Goal: Task Accomplishment & Management: Complete application form

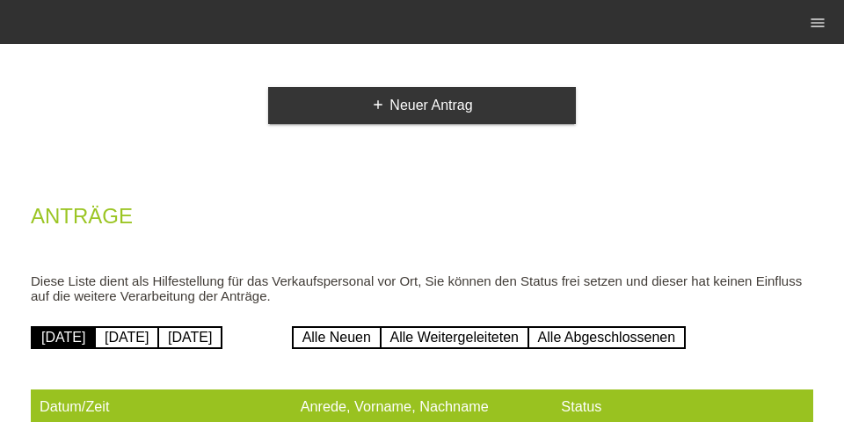
scroll to position [162, 0]
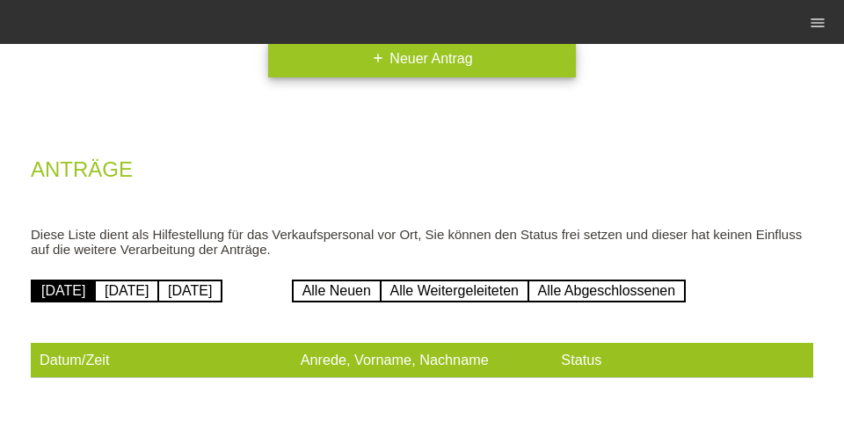
click at [443, 52] on link "add Neuer Antrag" at bounding box center [422, 58] width 308 height 37
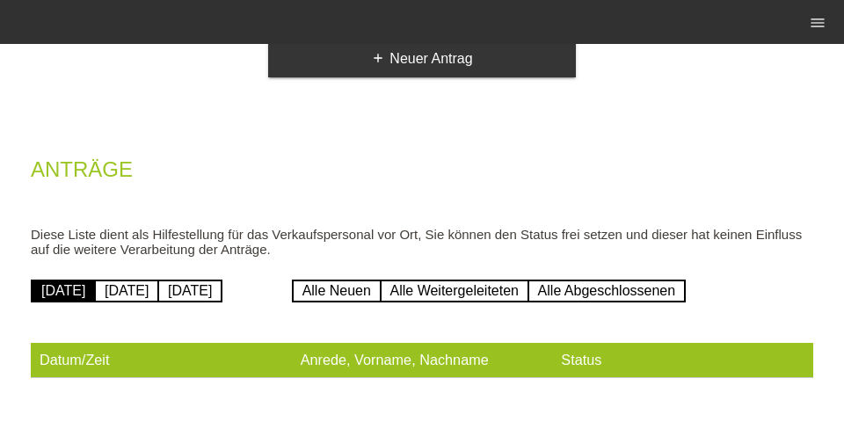
scroll to position [141, 0]
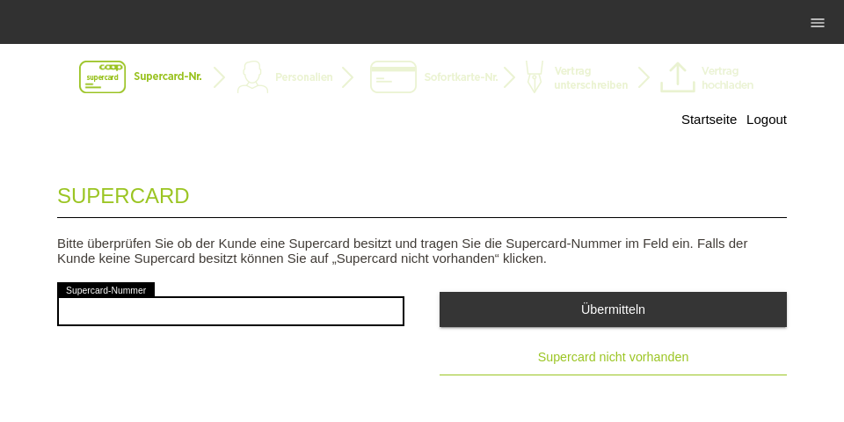
scroll to position [57, 0]
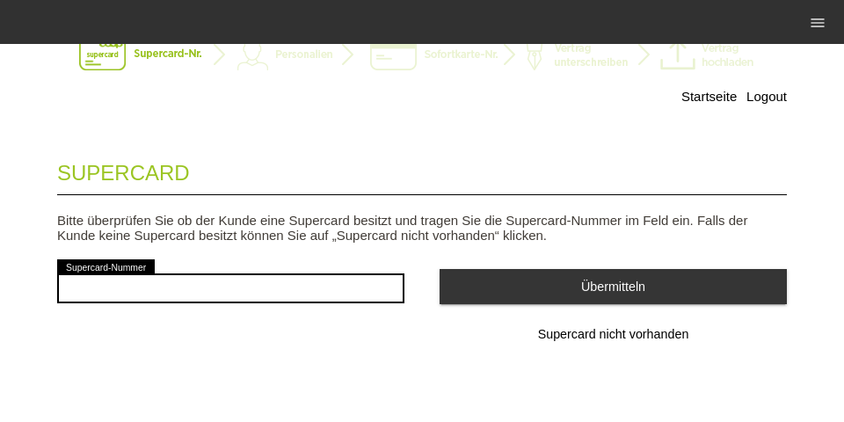
click at [572, 339] on span "Supercard nicht vorhanden" at bounding box center [613, 334] width 151 height 14
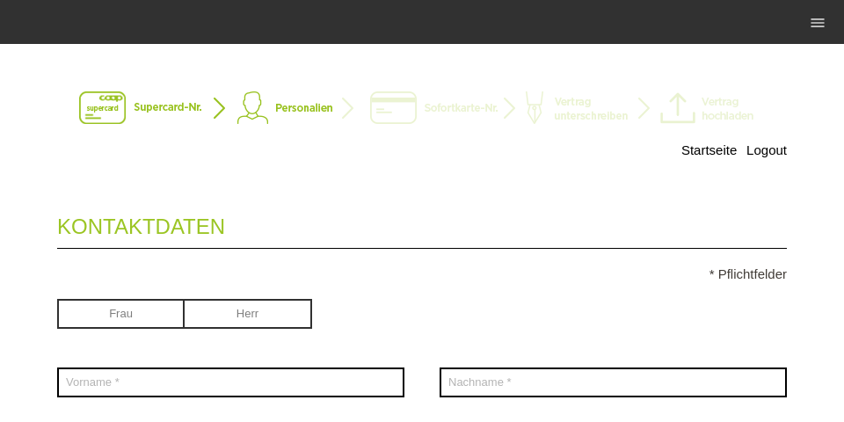
click at [270, 323] on input "radio" at bounding box center [248, 312] width 127 height 26
radio input "true"
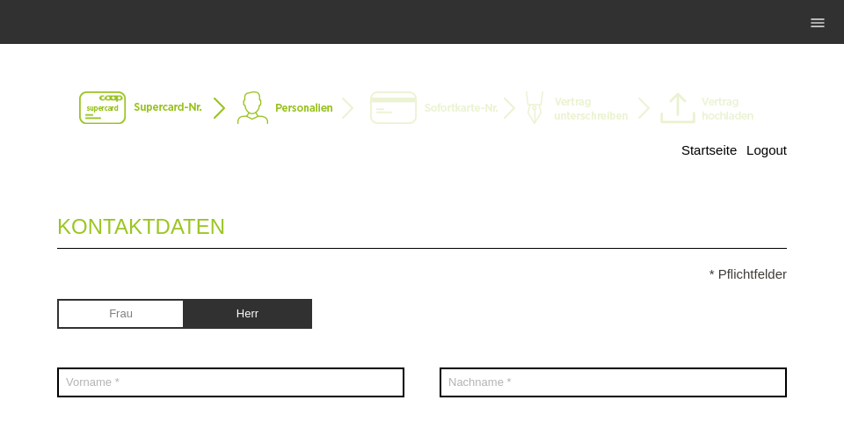
click at [255, 359] on div "error Vorname *" at bounding box center [230, 382] width 347 height 65
drag, startPoint x: 260, startPoint y: 358, endPoint x: 251, endPoint y: 381, distance: 24.5
click at [262, 374] on div "error Vorname *" at bounding box center [230, 382] width 347 height 65
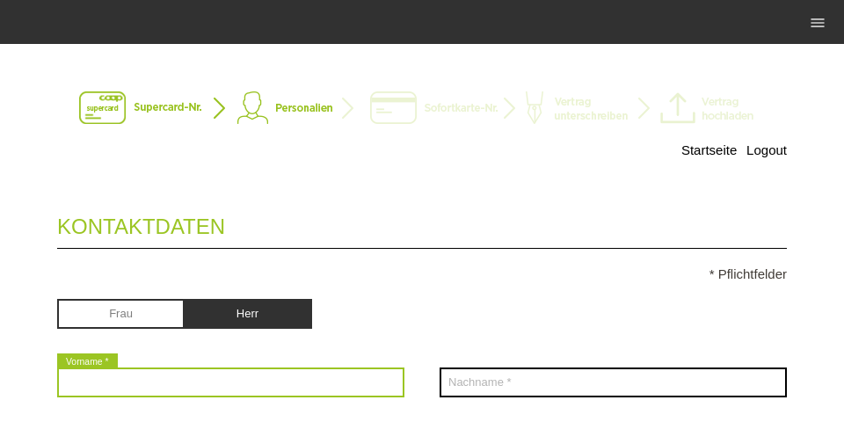
click at [263, 376] on input "text" at bounding box center [230, 382] width 347 height 30
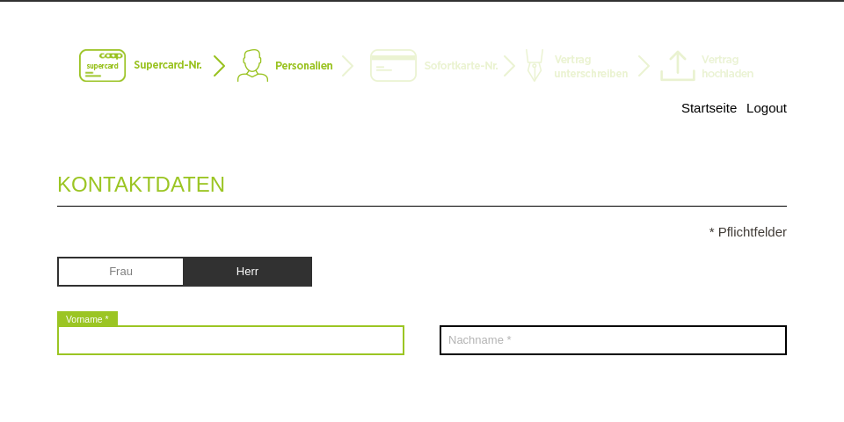
click at [114, 392] on input "text" at bounding box center [230, 382] width 347 height 30
type input "[PERSON_NAME]"
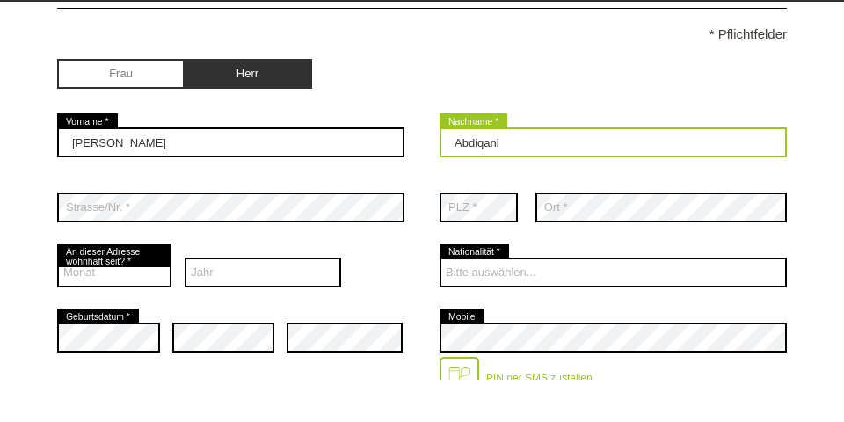
scroll to position [217, 0]
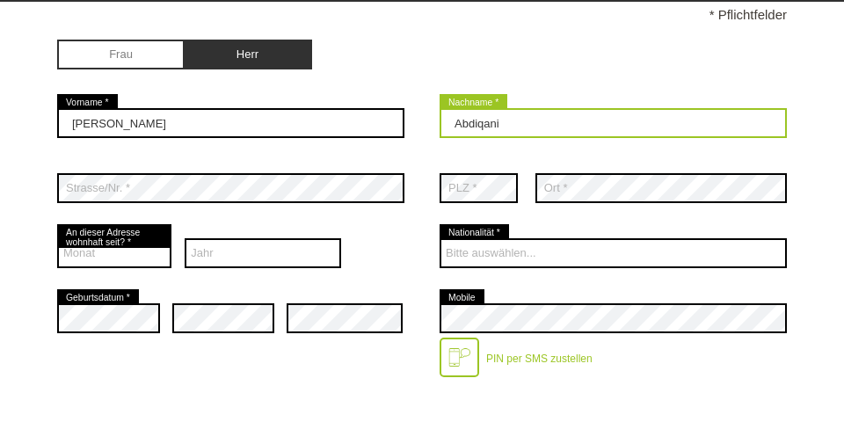
type input "Abdiqani"
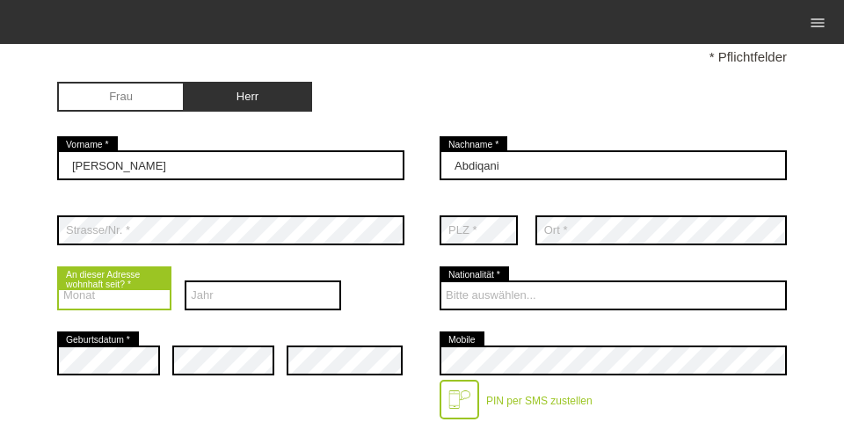
click at [149, 301] on select "Monat 01 02 03 04 05 06 07 08 09 10 11 12" at bounding box center [114, 295] width 114 height 30
select select "09"
click at [57, 282] on select "Monat 01 02 03 04 05 06 07 08 09 10 11 12" at bounding box center [114, 295] width 114 height 30
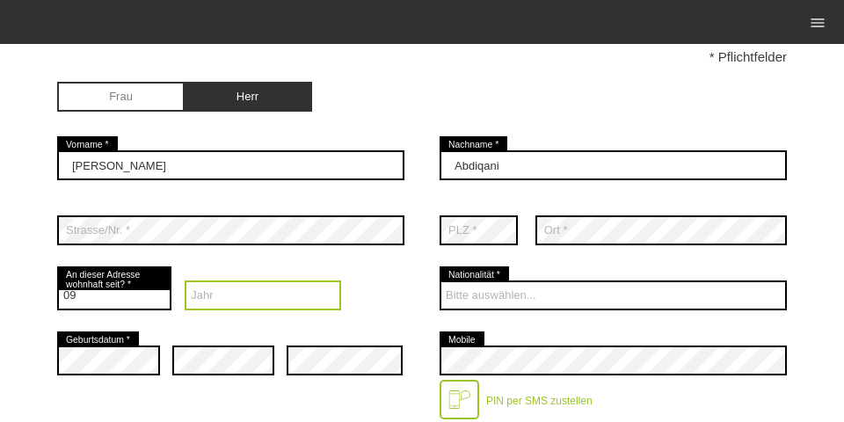
click at [207, 305] on select "Jahr 2025 2024 2023 2022 2021 2020 2019 2018 2017 2016" at bounding box center [263, 295] width 156 height 30
select select "2022"
click at [185, 282] on select "Jahr 2025 2024 2023 2022 2021 2020 2019 2018 2017 2016" at bounding box center [263, 295] width 156 height 30
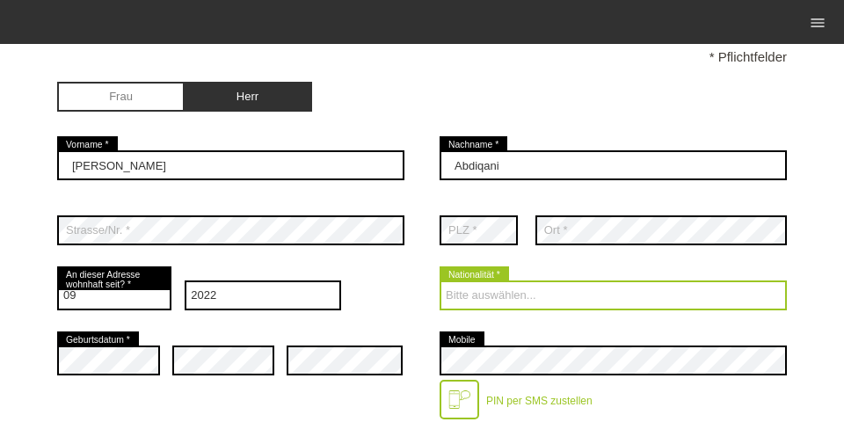
click at [499, 290] on select "Bitte auswählen... Schweiz Deutschland Liechtenstein Österreich ------------ Af…" at bounding box center [612, 295] width 347 height 30
select select "SO"
click at [439, 282] on select "Bitte auswählen... Schweiz Deutschland Liechtenstein Österreich ------------ Af…" at bounding box center [612, 295] width 347 height 30
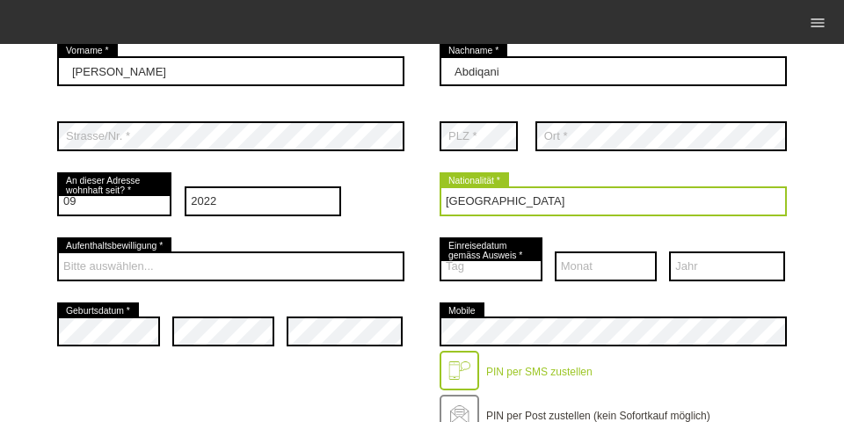
scroll to position [330, 0]
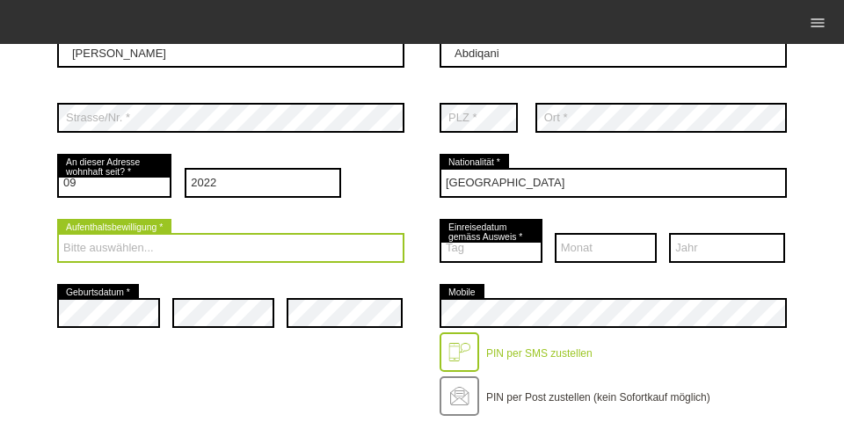
click at [207, 259] on select "Bitte auswählen... C B B - Flüchtlingsstatus Andere" at bounding box center [230, 248] width 347 height 30
select select "B"
click at [57, 235] on select "Bitte auswählen... C B B - Flüchtlingsstatus Andere" at bounding box center [230, 248] width 347 height 30
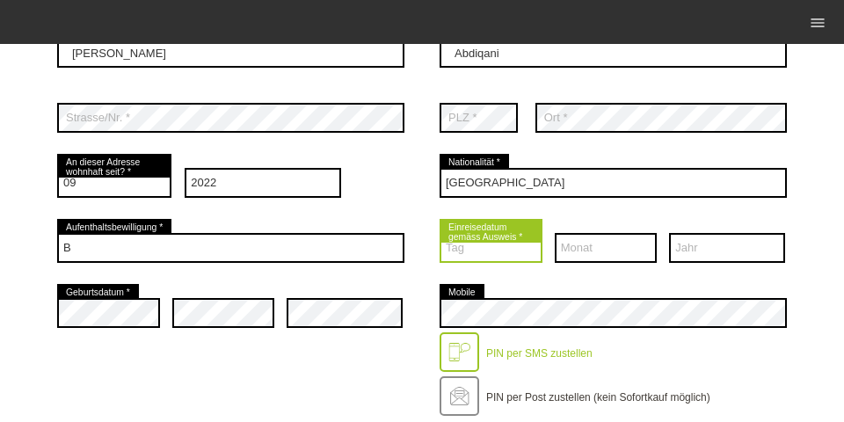
click at [451, 256] on select "Tag 01 02 03 04 05 06 07 08 09 10 11 12 13 14 15 16 17" at bounding box center [490, 248] width 103 height 30
select select "13"
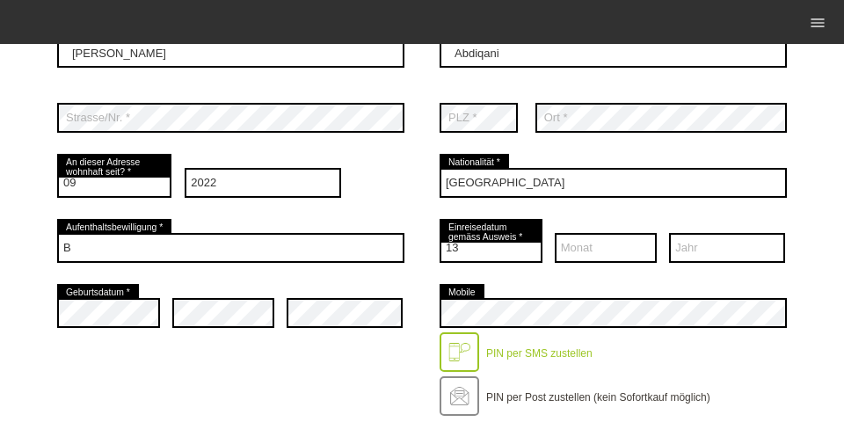
click at [550, 240] on div "Tag 01 02 03 04 05 06 07 08 09" at bounding box center [612, 247] width 347 height 65
click at [666, 263] on div "Tag 01 02 03 04 05 06 07 08 09" at bounding box center [612, 247] width 347 height 65
click at [588, 250] on select "Monat 01 02 03 04 05 06 07 08 09 10 11 12" at bounding box center [606, 248] width 103 height 30
select select "04"
click at [700, 255] on select "Jahr 2025 2024 2023 2022 2021 2020 2019 2018 2017 2016" at bounding box center [727, 248] width 116 height 30
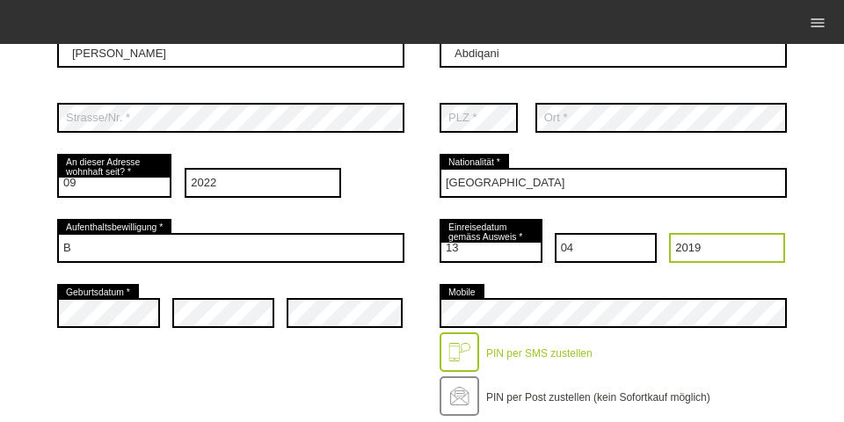
select select "2016"
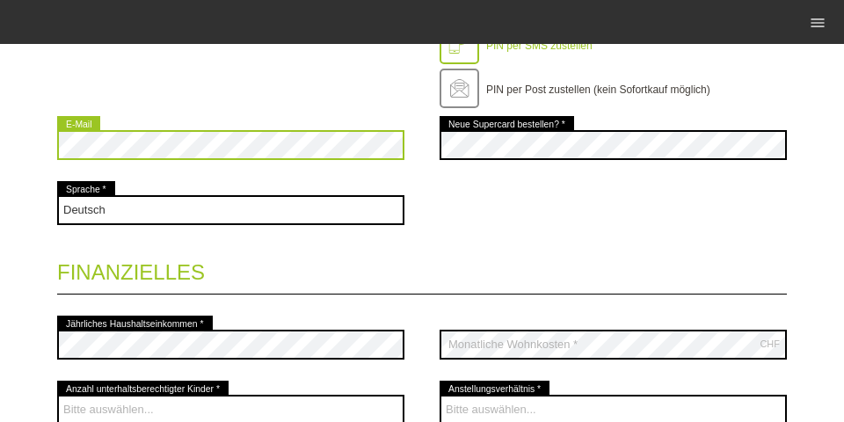
scroll to position [620, 0]
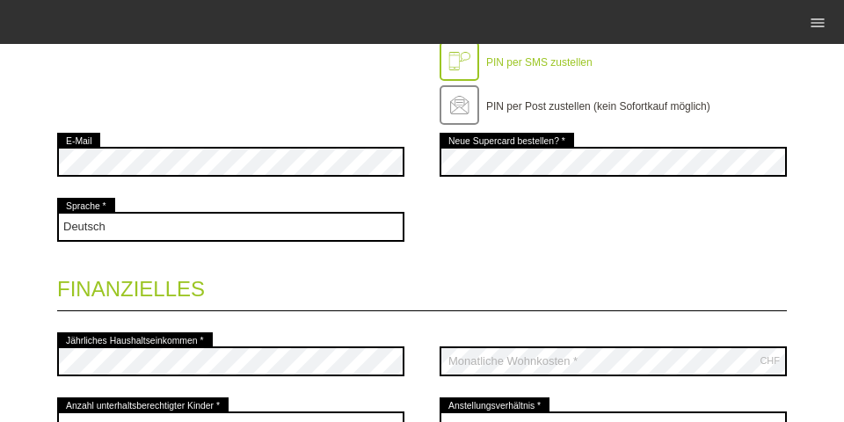
click at [113, 192] on div "error E-Mail" at bounding box center [230, 161] width 347 height 65
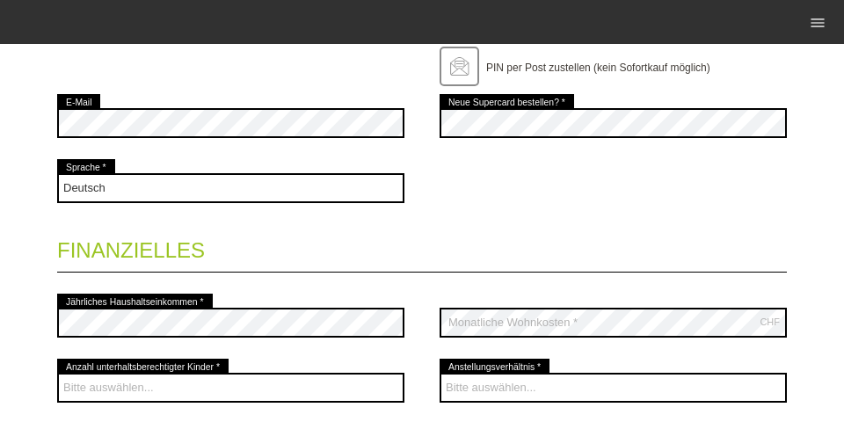
scroll to position [677, 0]
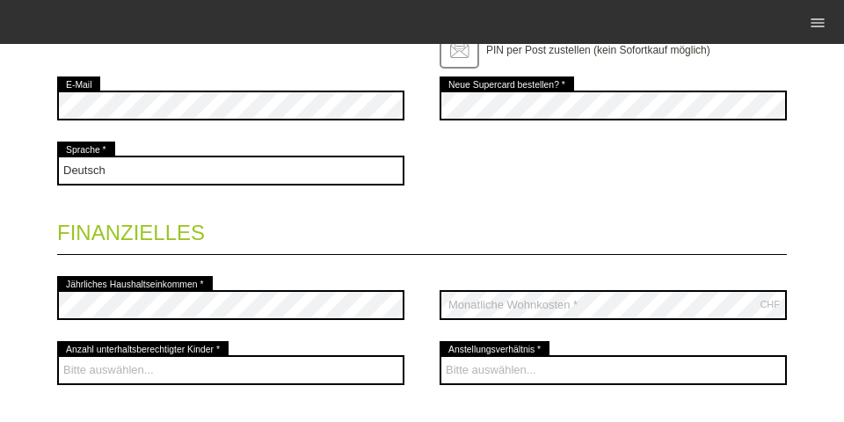
click at [424, 221] on legend "Finanzielles" at bounding box center [421, 229] width 729 height 52
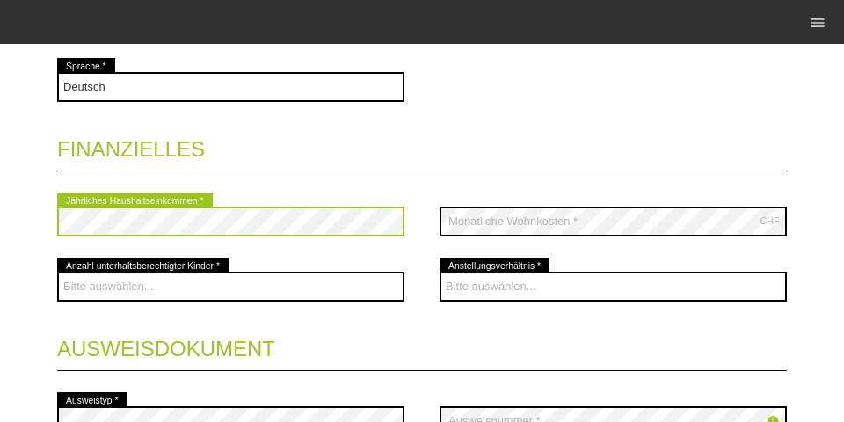
scroll to position [789, 0]
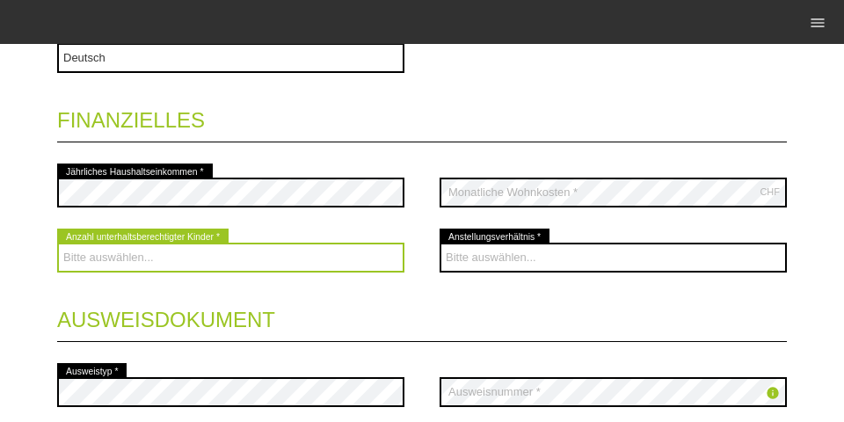
click at [154, 258] on select "Bitte auswählen... 0 1 2 3 4 5 6 7 8 9" at bounding box center [230, 258] width 347 height 30
select select "0"
click at [57, 244] on select "Bitte auswählen... 0 1 2 3 4 5 6 7 8 9" at bounding box center [230, 258] width 347 height 30
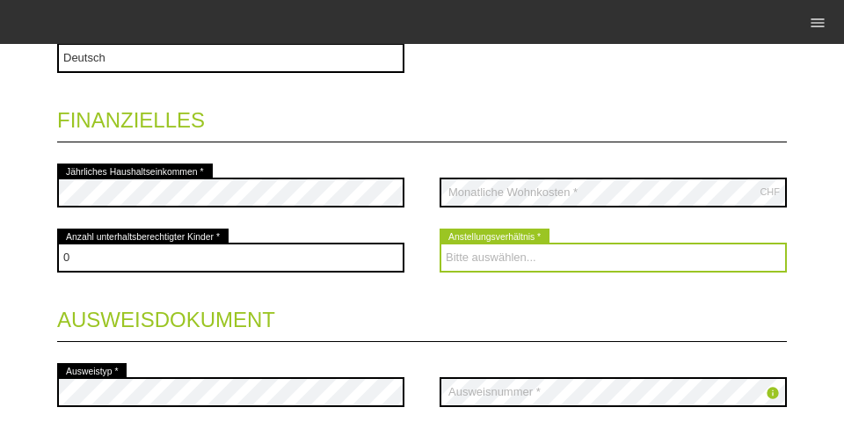
click at [535, 248] on select "Bitte auswählen... Unbefristet Befristet Lehrling/Student Pensioniert Nicht arb…" at bounding box center [612, 258] width 347 height 30
select select "UNLIMITED"
click at [439, 244] on select "Bitte auswählen... Unbefristet Befristet Lehrling/Student Pensioniert Nicht arb…" at bounding box center [612, 258] width 347 height 30
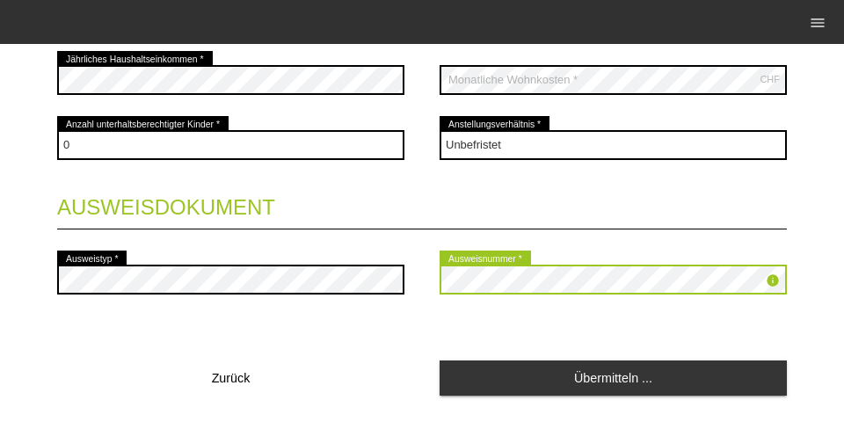
scroll to position [951, 0]
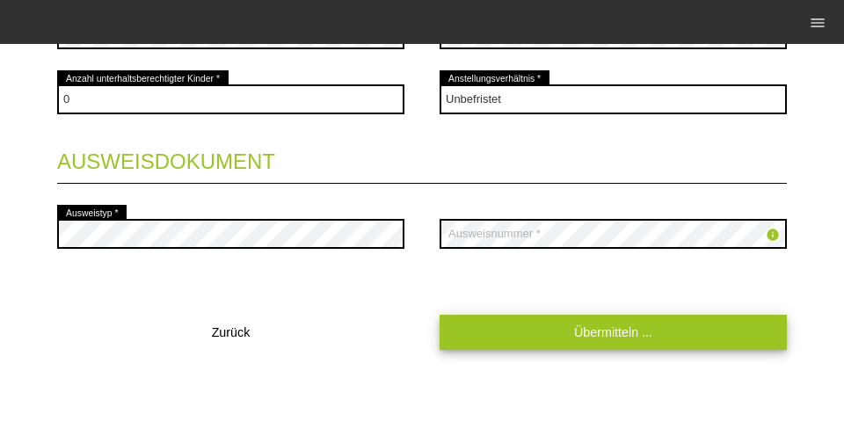
click at [545, 326] on link "Übermitteln ..." at bounding box center [612, 332] width 347 height 34
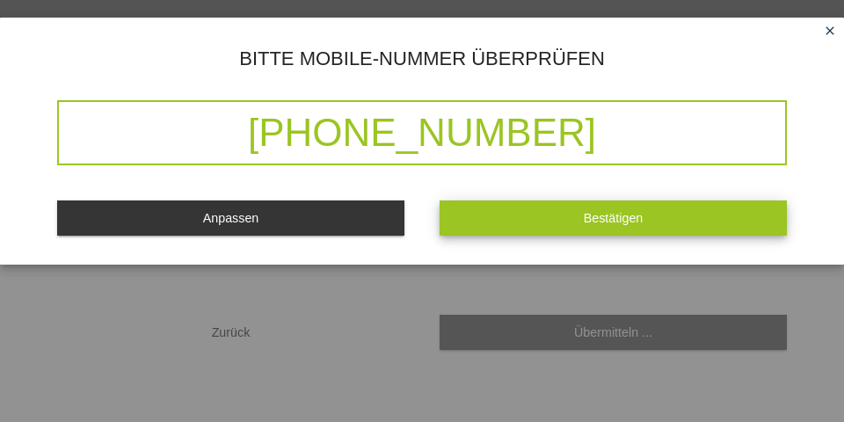
click at [504, 221] on button "Bestätigen" at bounding box center [612, 217] width 347 height 34
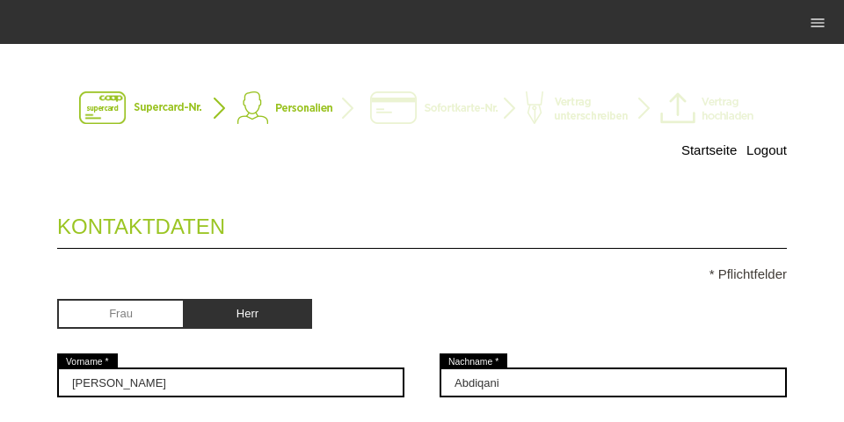
scroll to position [0, 0]
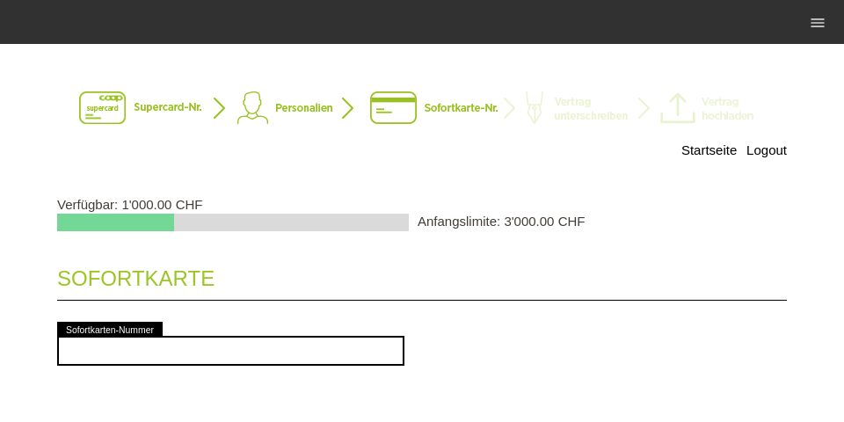
drag, startPoint x: 751, startPoint y: 189, endPoint x: 732, endPoint y: 189, distance: 18.5
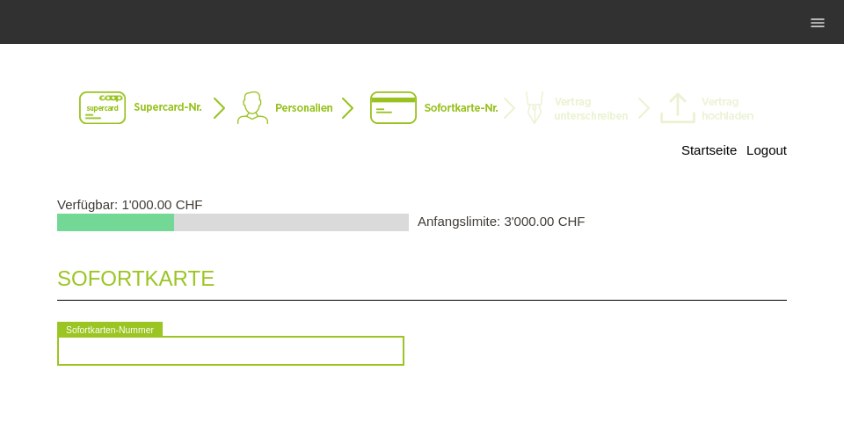
click at [346, 347] on input "text" at bounding box center [230, 351] width 347 height 30
type input "2090537866000"
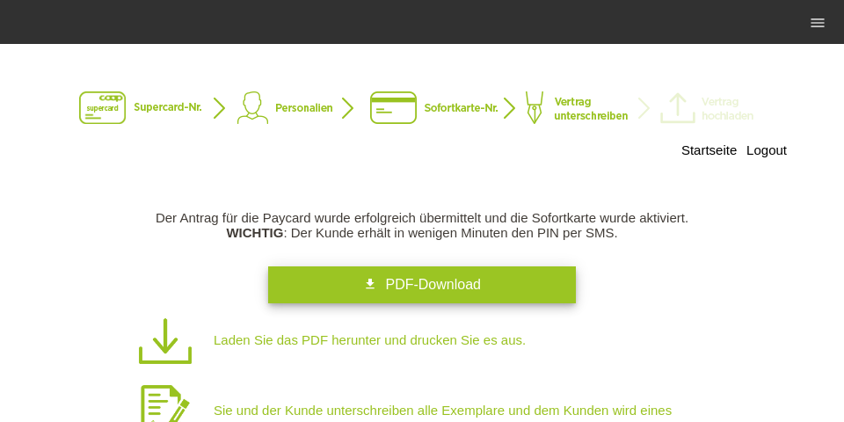
click at [366, 285] on icon "get_app" at bounding box center [370, 284] width 14 height 14
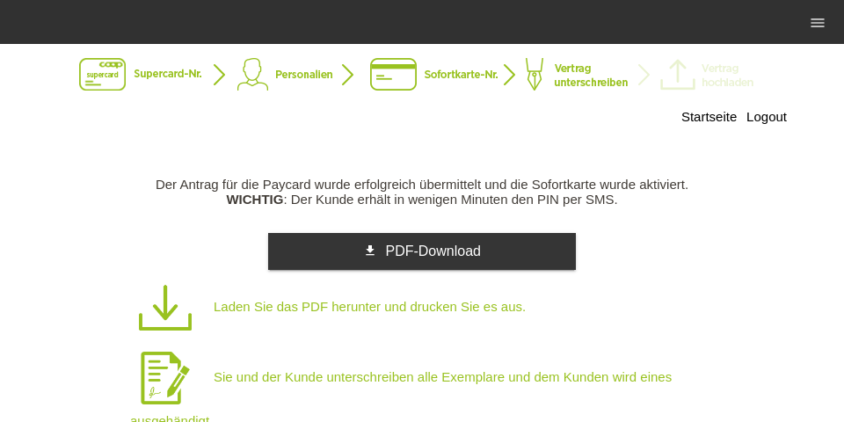
scroll to position [112, 0]
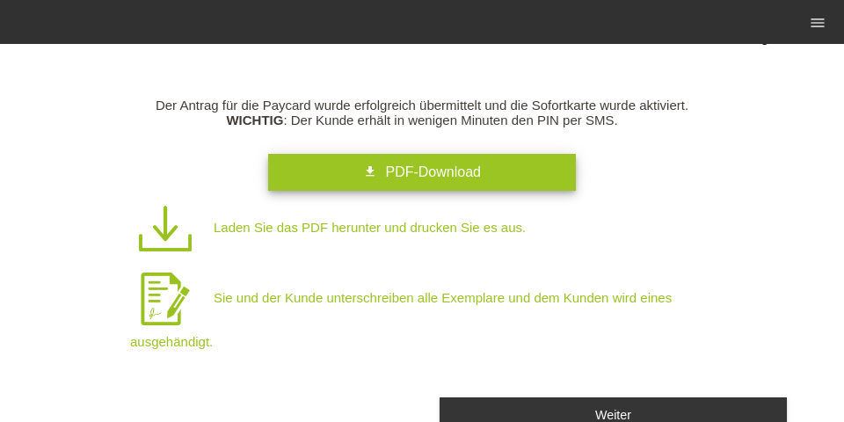
click at [471, 179] on span "PDF-Download" at bounding box center [432, 171] width 95 height 15
click at [440, 280] on p "Sie und der Kunde unterschreiben alle Exemplare und dem Kunden wird eines ausge…" at bounding box center [440, 306] width 620 height 85
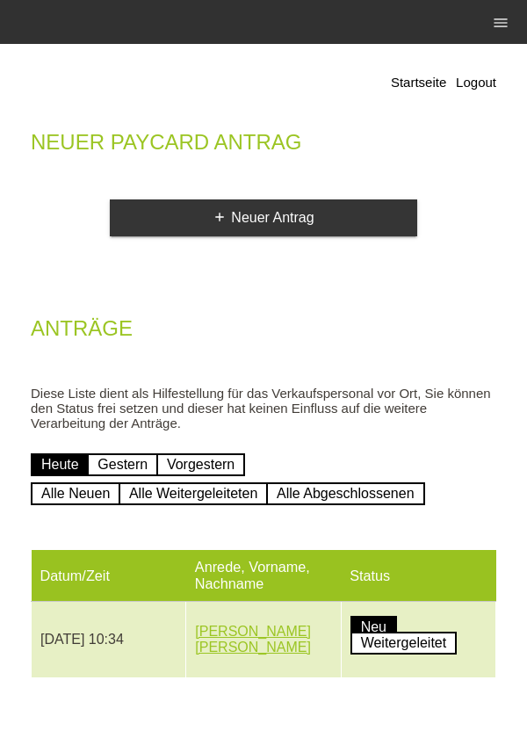
click at [212, 642] on link "[PERSON_NAME] [PERSON_NAME]" at bounding box center [253, 639] width 116 height 31
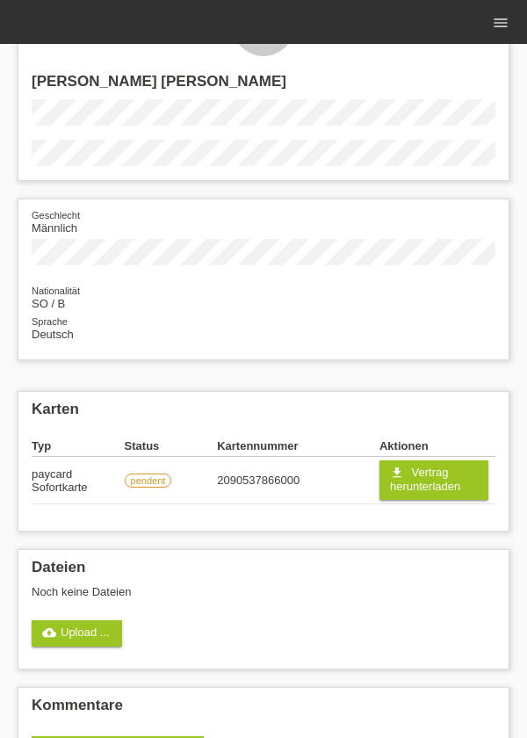
scroll to position [139, 0]
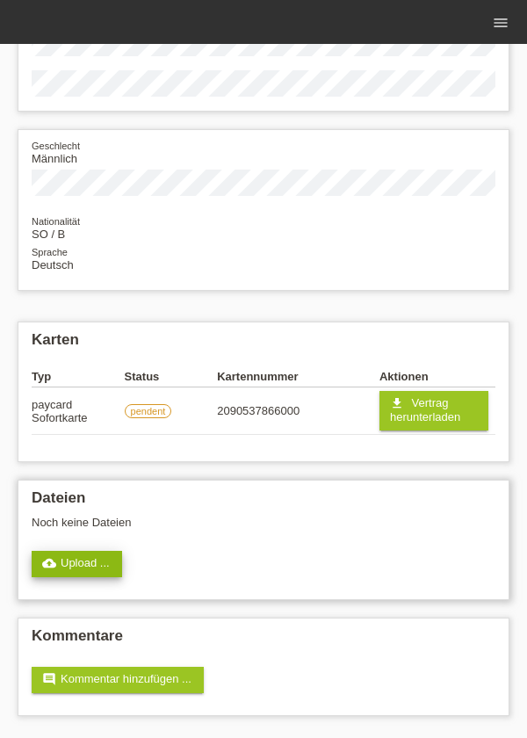
click at [72, 574] on link "cloud_upload Upload ..." at bounding box center [77, 564] width 91 height 26
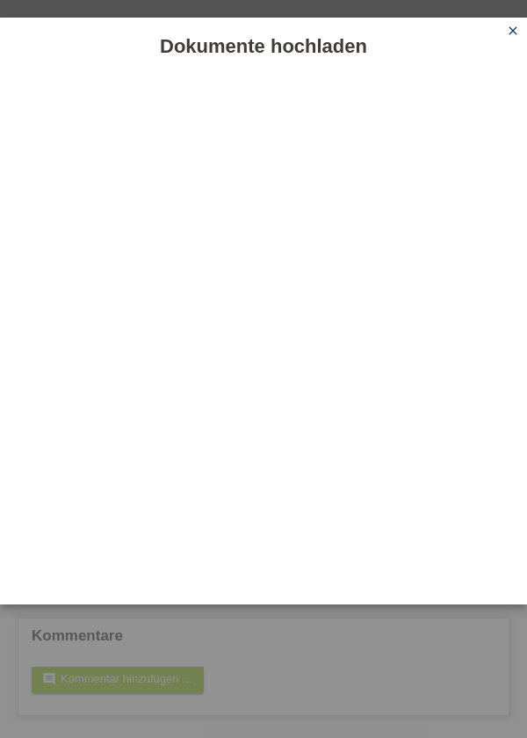
click at [519, 42] on link "close" at bounding box center [513, 32] width 23 height 20
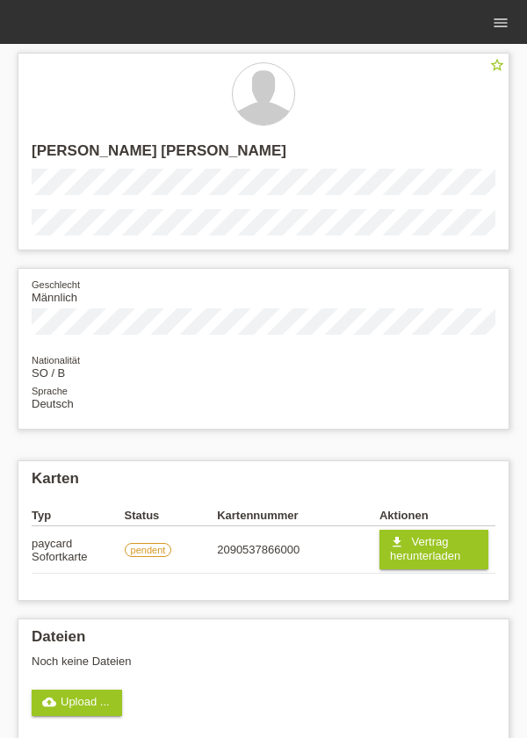
scroll to position [139, 0]
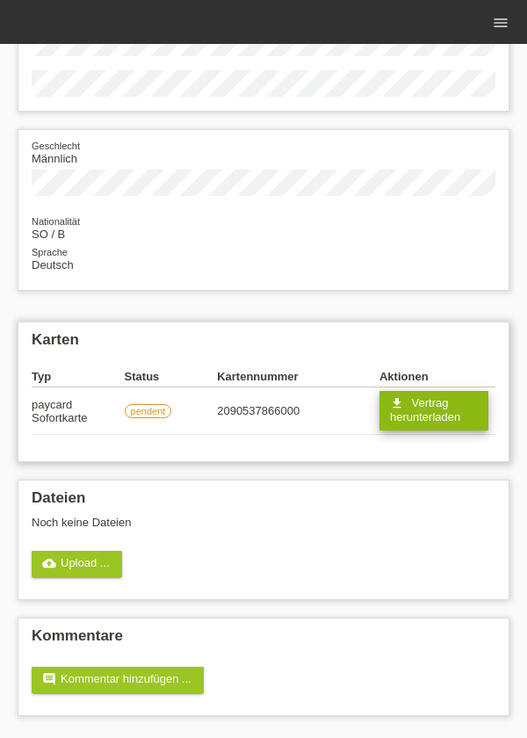
click at [419, 406] on span "Vertrag herunterladen" at bounding box center [425, 409] width 70 height 27
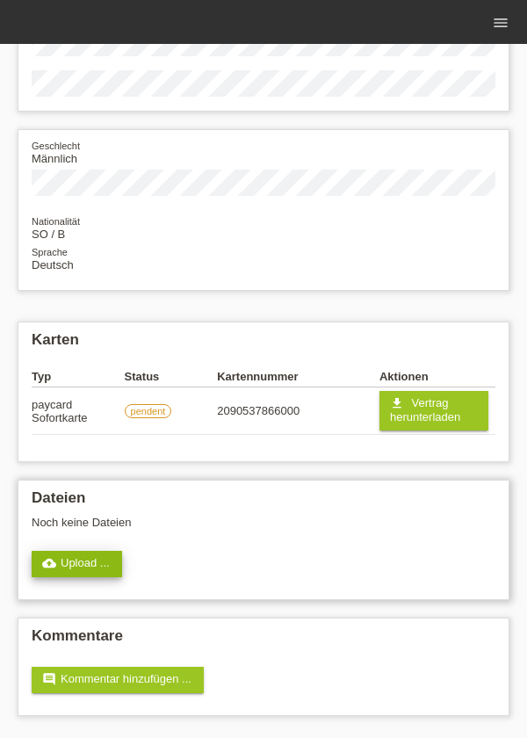
click at [69, 552] on link "cloud_upload Upload ..." at bounding box center [77, 564] width 91 height 26
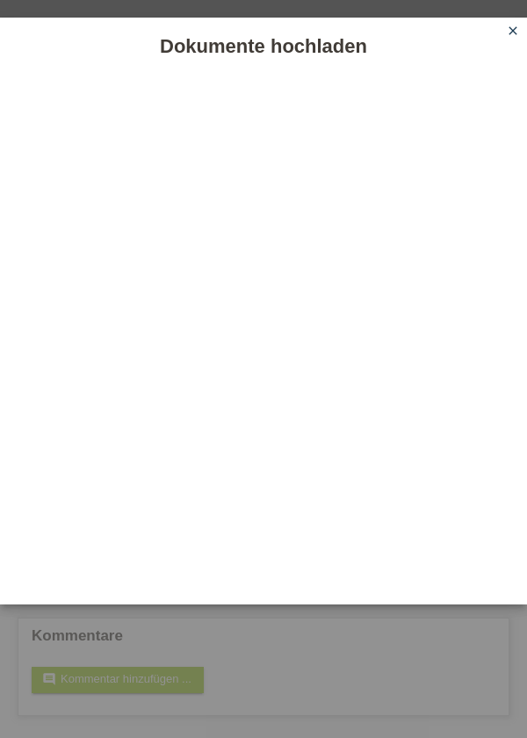
scroll to position [0, 0]
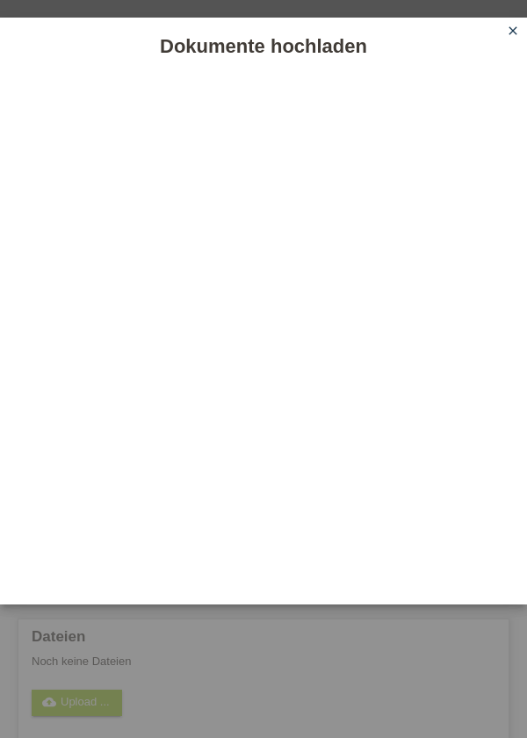
click at [507, 25] on icon "close" at bounding box center [513, 31] width 14 height 14
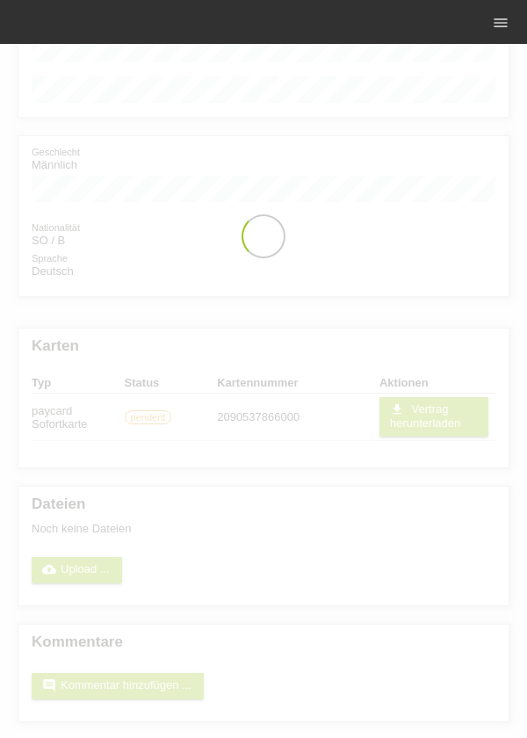
scroll to position [139, 0]
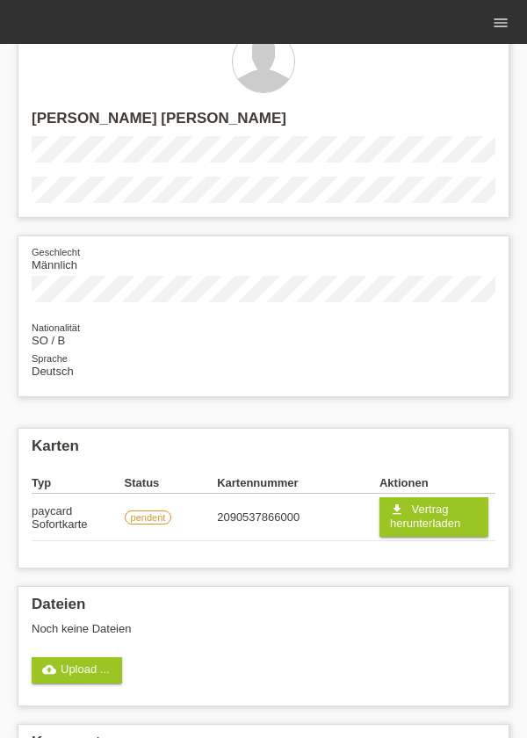
scroll to position [54, 0]
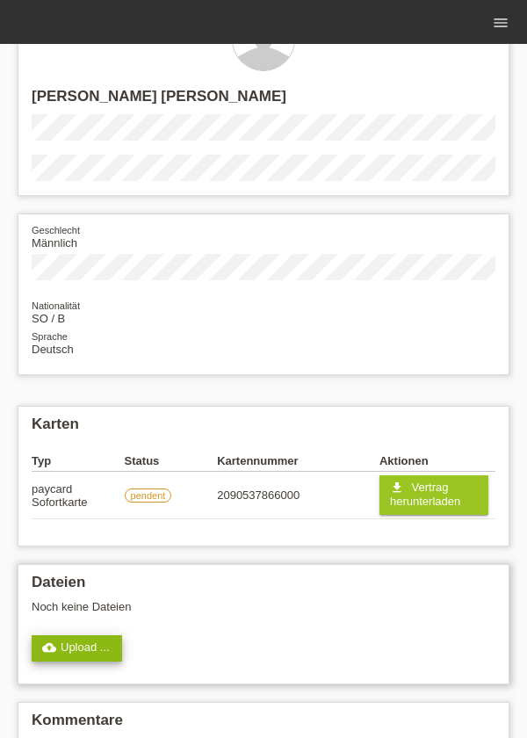
click at [102, 654] on link "cloud_upload Upload ..." at bounding box center [77, 648] width 91 height 26
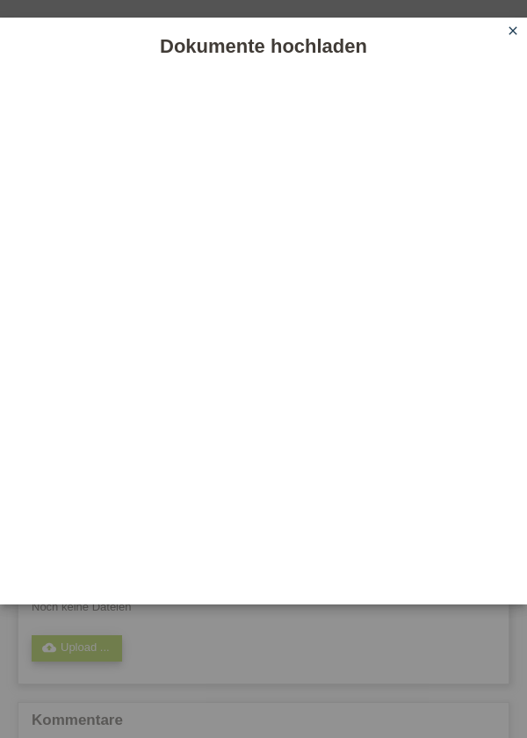
scroll to position [0, 0]
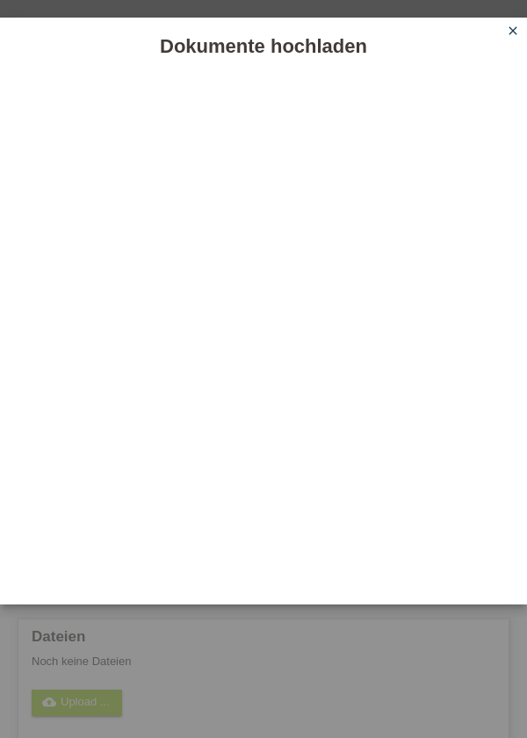
click at [517, 25] on icon "close" at bounding box center [513, 31] width 14 height 14
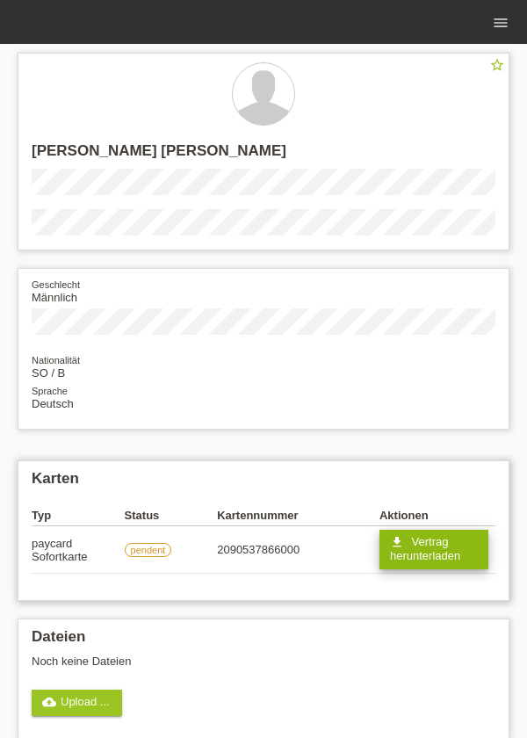
click at [447, 548] on span "Vertrag herunterladen" at bounding box center [425, 548] width 70 height 27
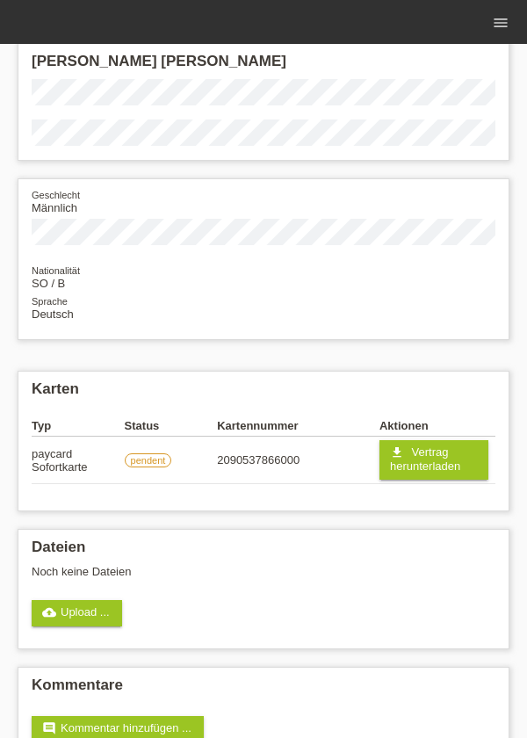
scroll to position [139, 0]
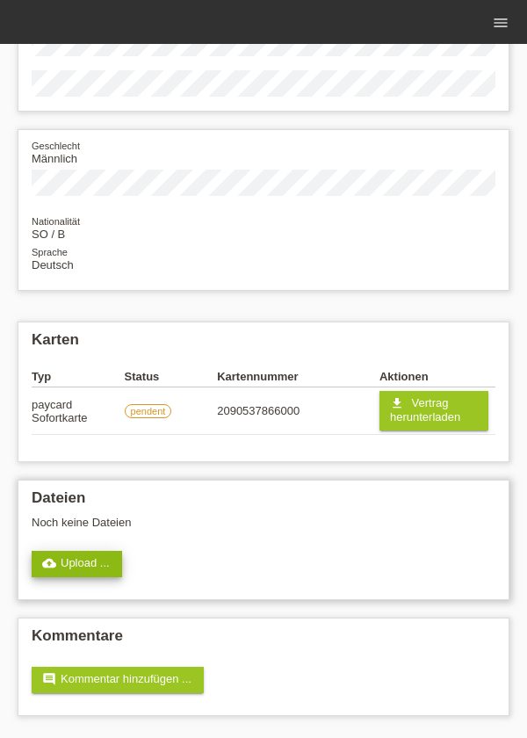
click at [76, 570] on link "cloud_upload Upload ..." at bounding box center [77, 564] width 91 height 26
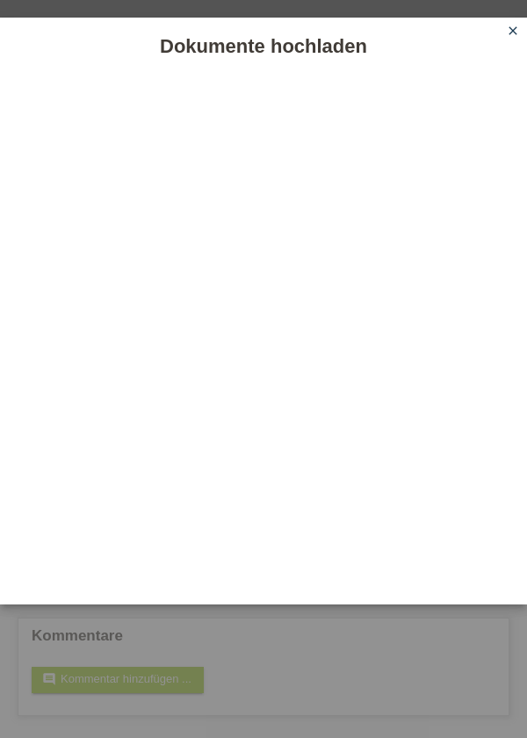
click at [477, 69] on div "Dokumente hochladen" at bounding box center [263, 46] width 527 height 57
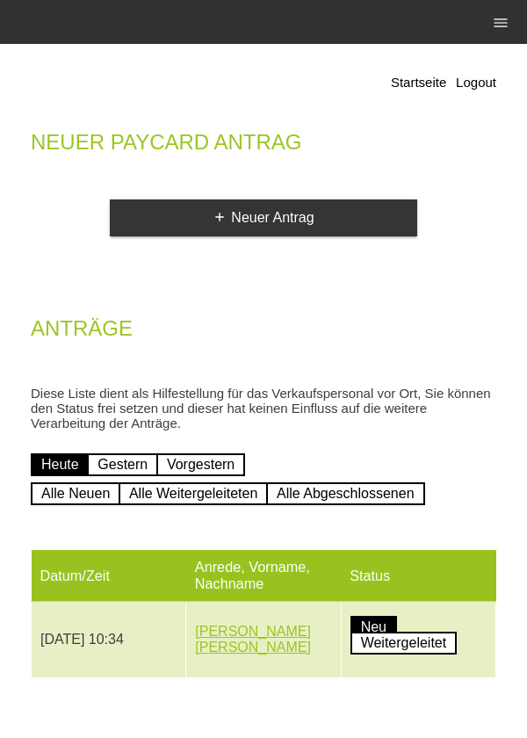
click at [226, 641] on link "Herr, Mohamud Sirad, Abdiqani" at bounding box center [253, 639] width 116 height 31
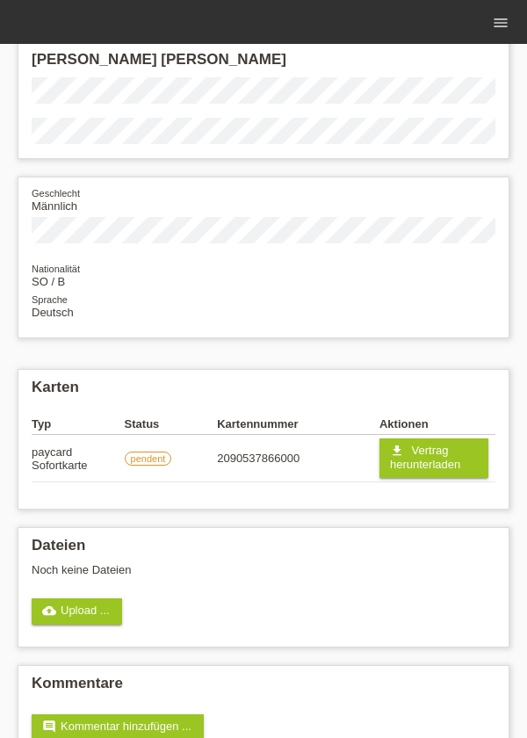
scroll to position [139, 0]
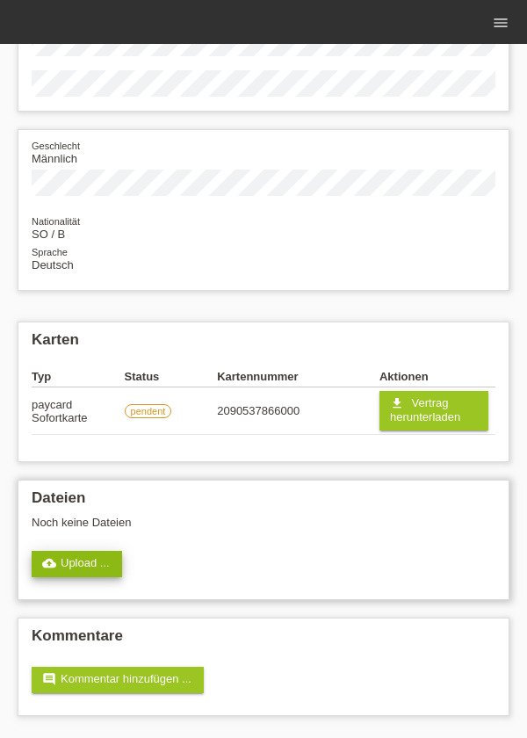
click at [74, 573] on link "cloud_upload Upload ..." at bounding box center [77, 564] width 91 height 26
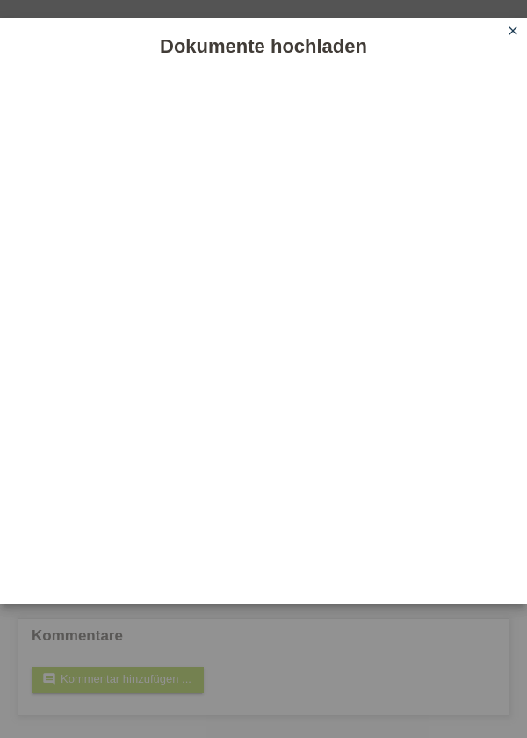
click at [514, 41] on link "close" at bounding box center [513, 32] width 23 height 20
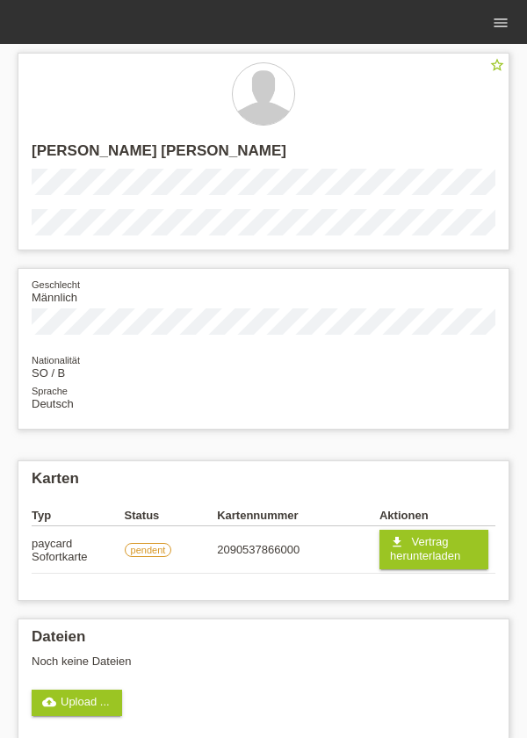
scroll to position [54, 0]
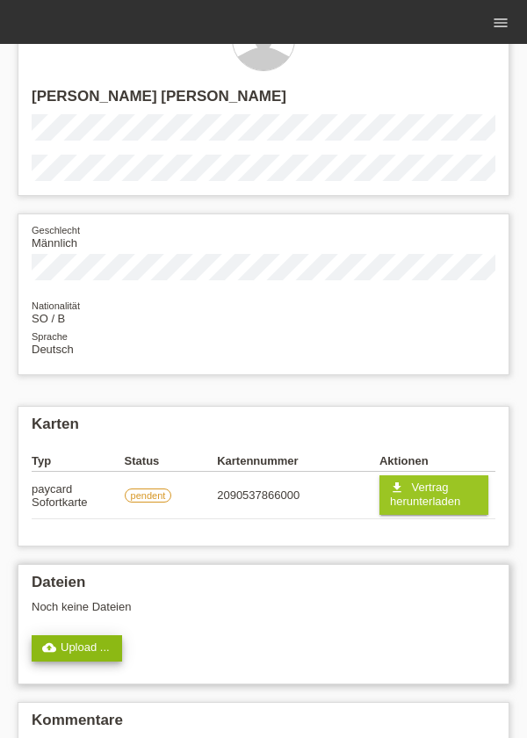
click at [62, 642] on link "cloud_upload Upload ..." at bounding box center [77, 648] width 91 height 26
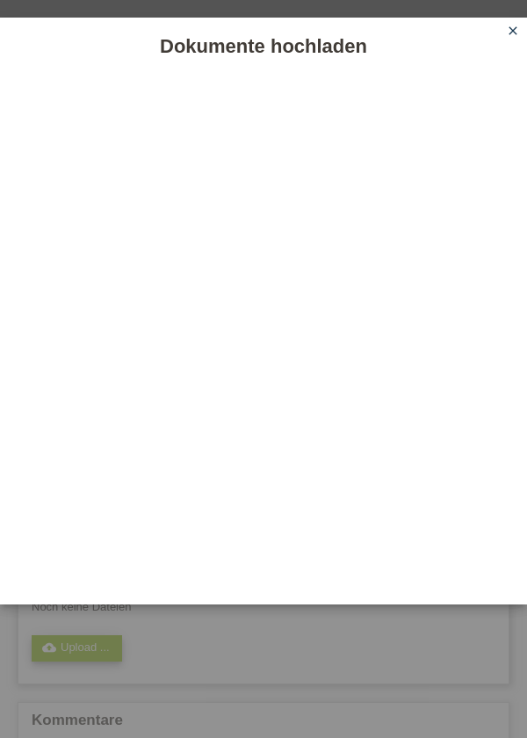
scroll to position [0, 0]
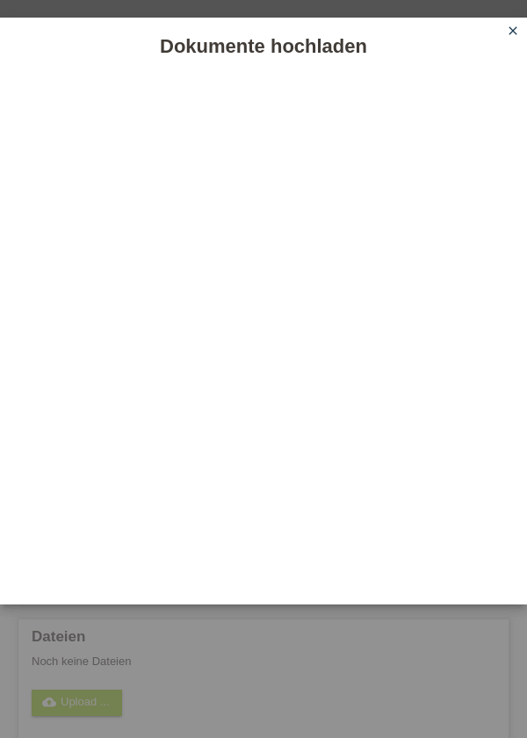
click at [518, 30] on icon "close" at bounding box center [513, 31] width 14 height 14
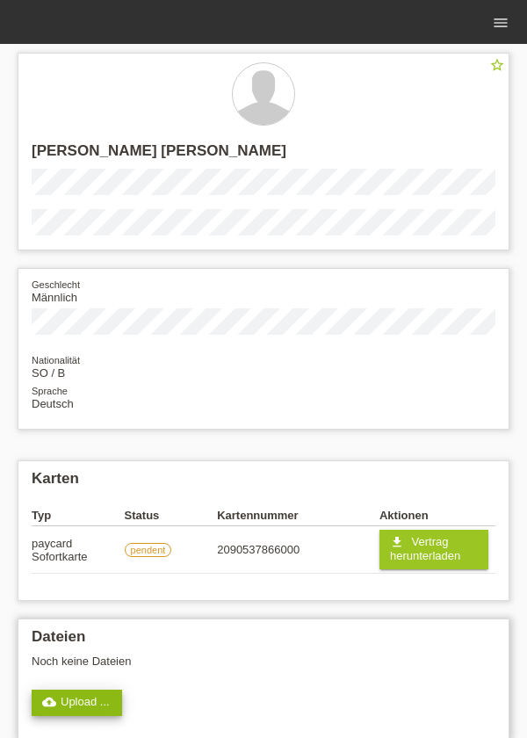
click at [81, 700] on link "cloud_upload Upload ..." at bounding box center [77, 703] width 91 height 26
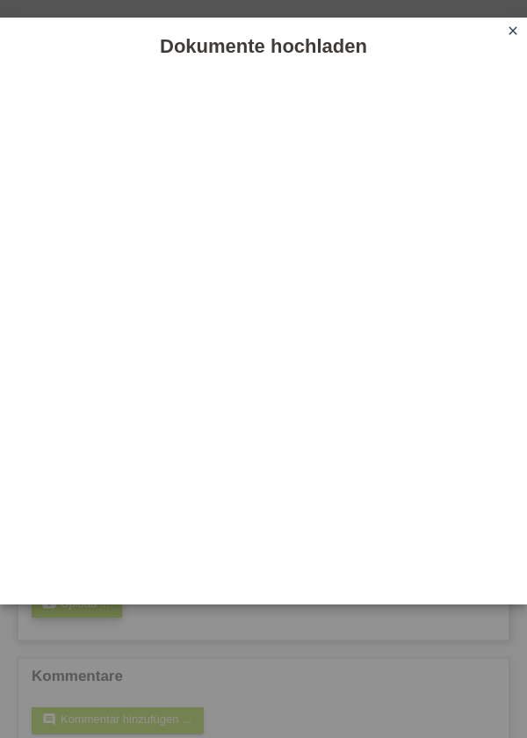
scroll to position [99, 0]
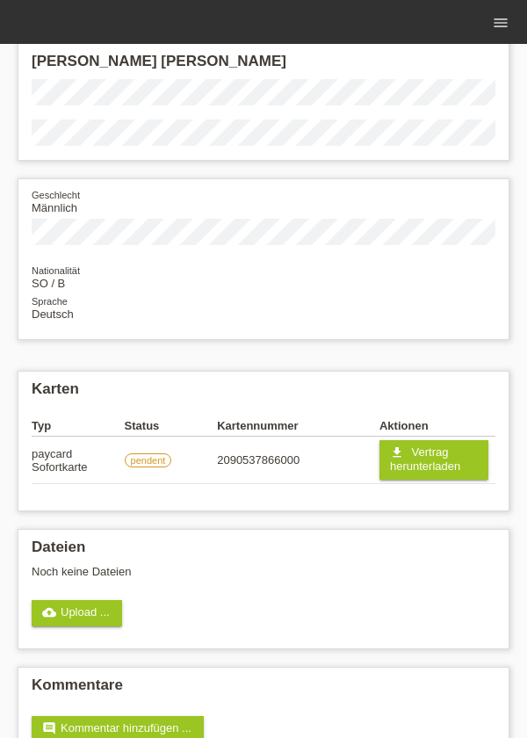
scroll to position [54, 0]
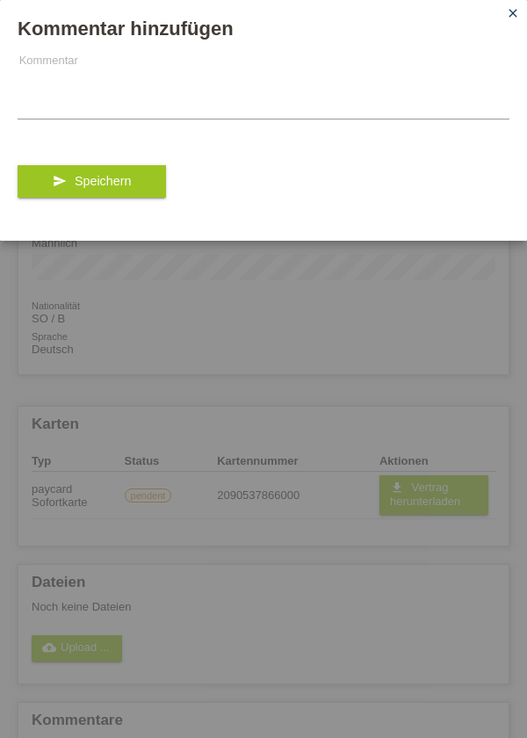
click at [95, 644] on div "Kommentar hinzufügen Kommentar send Speichern close" at bounding box center [263, 369] width 527 height 738
click at [105, 663] on div "Kommentar hinzufügen Kommentar send Speichern close" at bounding box center [263, 369] width 527 height 738
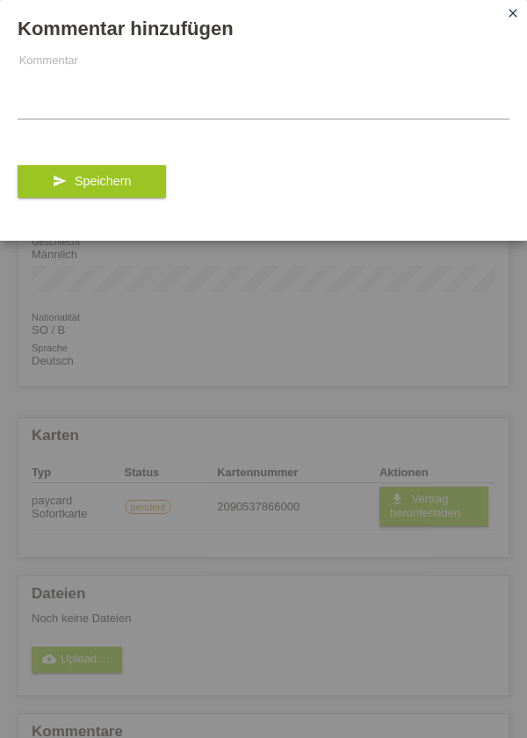
scroll to position [40, 0]
click at [508, 24] on link "close" at bounding box center [513, 14] width 23 height 20
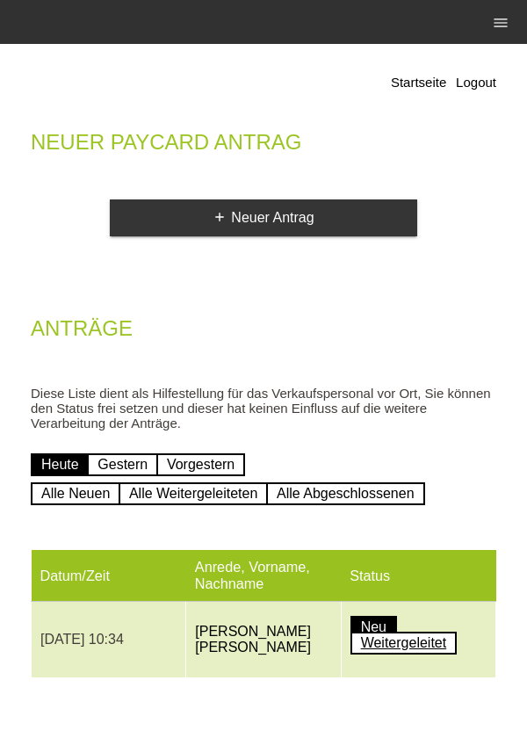
click at [354, 651] on link "Weitergeleitet" at bounding box center [404, 643] width 107 height 23
click at [381, 639] on link "Weitergeleitet" at bounding box center [404, 643] width 107 height 23
click at [353, 643] on link "Weitergeleitet" at bounding box center [404, 643] width 107 height 23
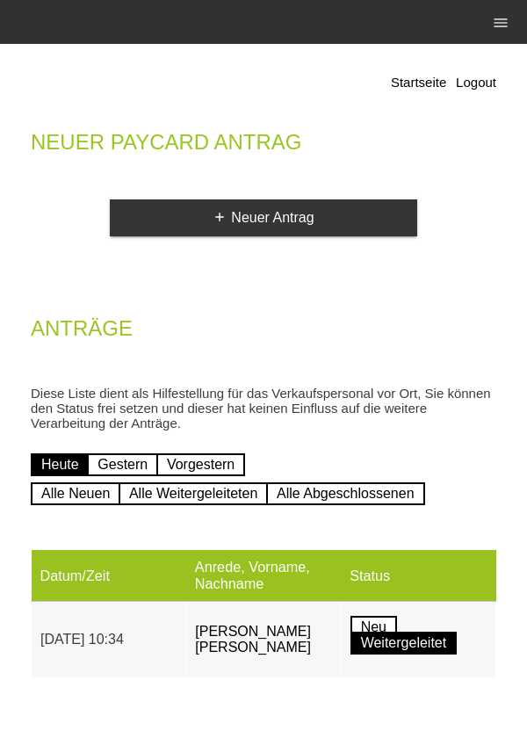
click at [392, 555] on th "Status" at bounding box center [418, 576] width 155 height 52
click at [377, 555] on th "Status" at bounding box center [418, 576] width 155 height 52
click at [379, 557] on th "Status" at bounding box center [418, 576] width 155 height 52
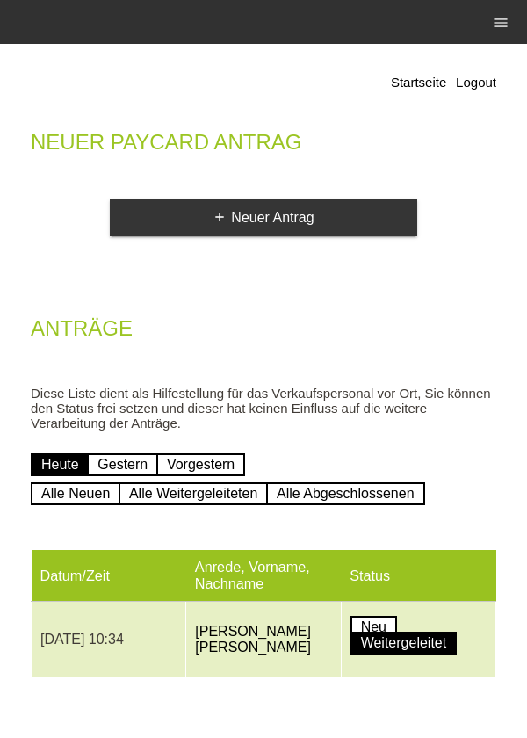
click at [390, 621] on link "Neu" at bounding box center [374, 627] width 47 height 23
click at [403, 637] on link "Weitergeleitet" at bounding box center [404, 643] width 107 height 23
click at [246, 637] on link "[PERSON_NAME] [PERSON_NAME]" at bounding box center [253, 639] width 116 height 31
click at [233, 649] on link "[PERSON_NAME] [PERSON_NAME]" at bounding box center [253, 639] width 116 height 31
click at [233, 636] on link "[PERSON_NAME] [PERSON_NAME]" at bounding box center [253, 639] width 116 height 31
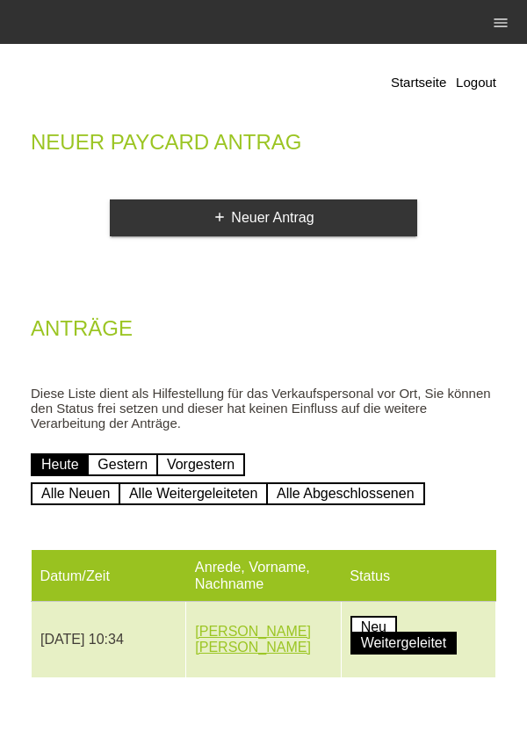
click at [235, 635] on link "[PERSON_NAME] [PERSON_NAME]" at bounding box center [253, 639] width 116 height 31
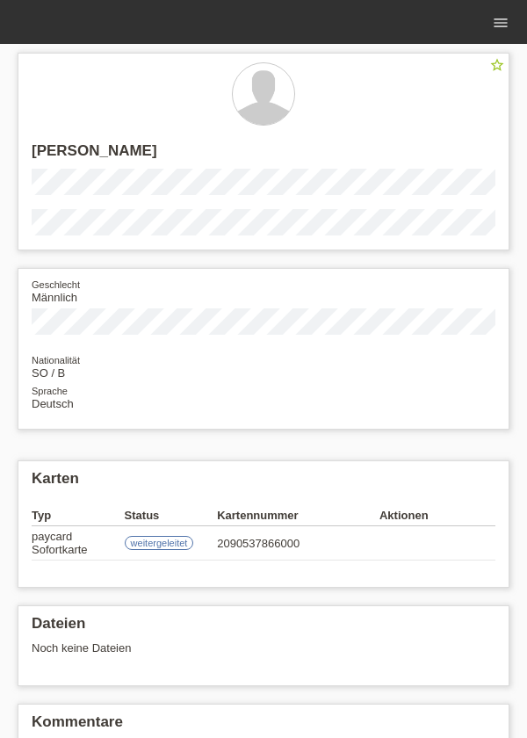
scroll to position [2, 0]
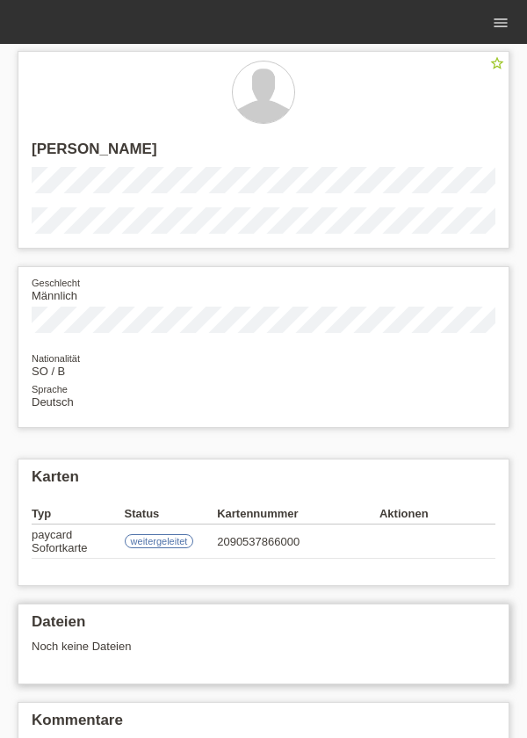
click at [102, 645] on div "Noch keine Dateien" at bounding box center [253, 646] width 442 height 13
click at [96, 620] on h2 "Dateien" at bounding box center [264, 626] width 464 height 26
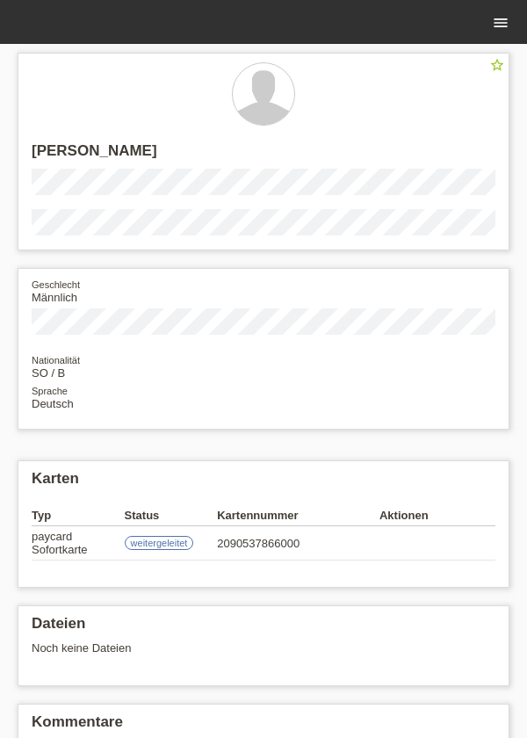
click at [500, 29] on icon "menu" at bounding box center [501, 23] width 18 height 18
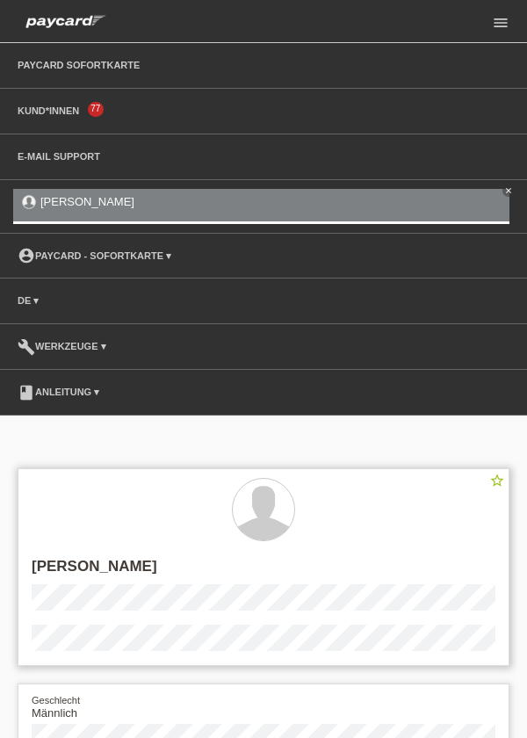
click at [64, 493] on div at bounding box center [264, 511] width 464 height 66
click at [67, 486] on div at bounding box center [264, 511] width 464 height 66
click at [65, 488] on div at bounding box center [264, 511] width 464 height 66
click at [499, 25] on icon "menu" at bounding box center [501, 23] width 18 height 18
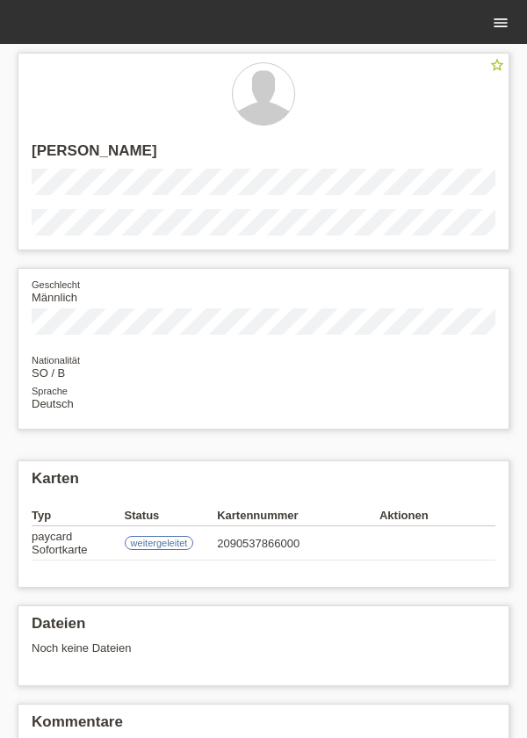
scroll to position [2, 0]
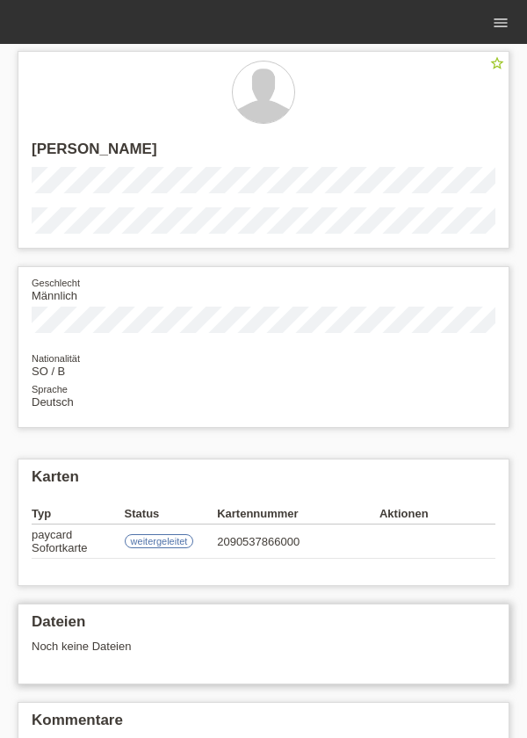
click at [126, 648] on div "Noch keine Dateien" at bounding box center [253, 646] width 442 height 13
click at [119, 647] on div "Noch keine Dateien" at bounding box center [253, 646] width 442 height 13
click at [83, 629] on h2 "Dateien" at bounding box center [264, 626] width 464 height 26
click at [146, 550] on td "weitergeleitet" at bounding box center [171, 542] width 93 height 34
click at [141, 537] on label "weitergeleitet" at bounding box center [159, 541] width 69 height 14
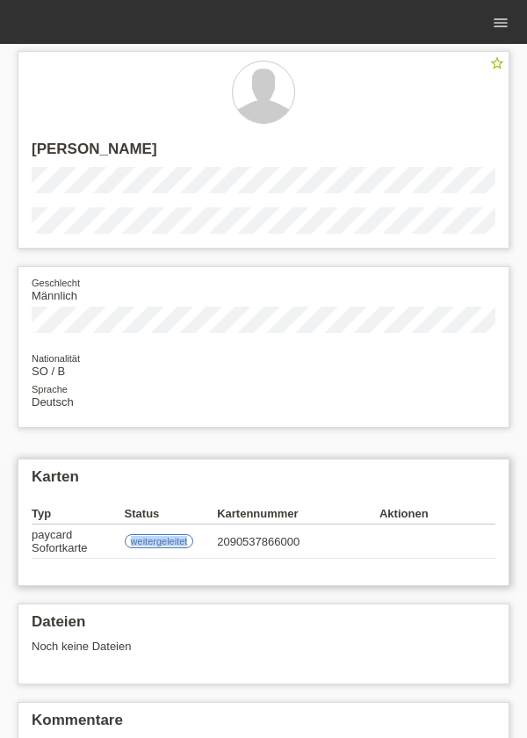
click at [64, 461] on div "Karten Typ Status Kartennummer Aktionen paycard Sofortkarte weitergeleitet 2090…" at bounding box center [264, 522] width 492 height 127
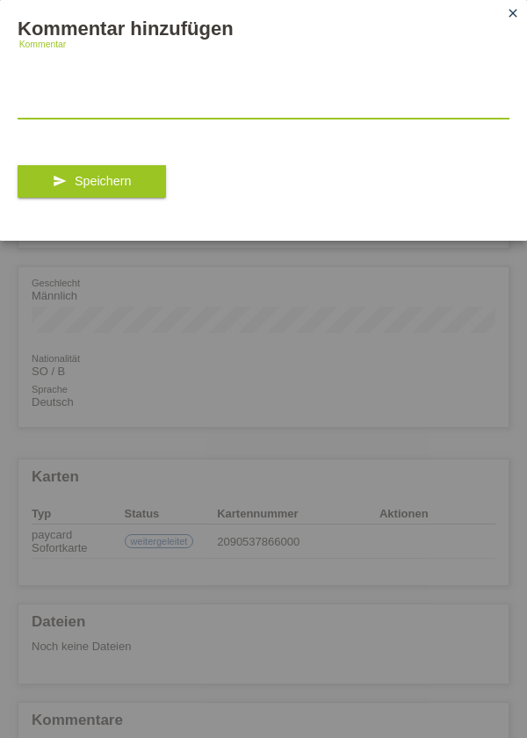
click at [72, 118] on textarea at bounding box center [264, 85] width 492 height 68
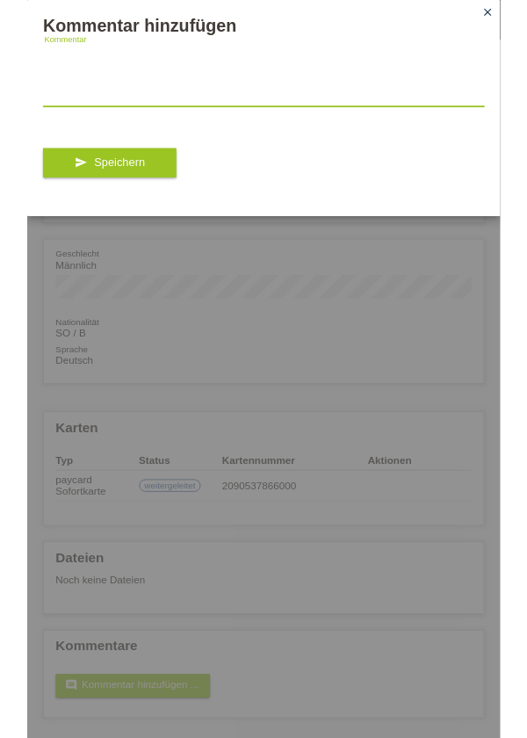
scroll to position [51, 0]
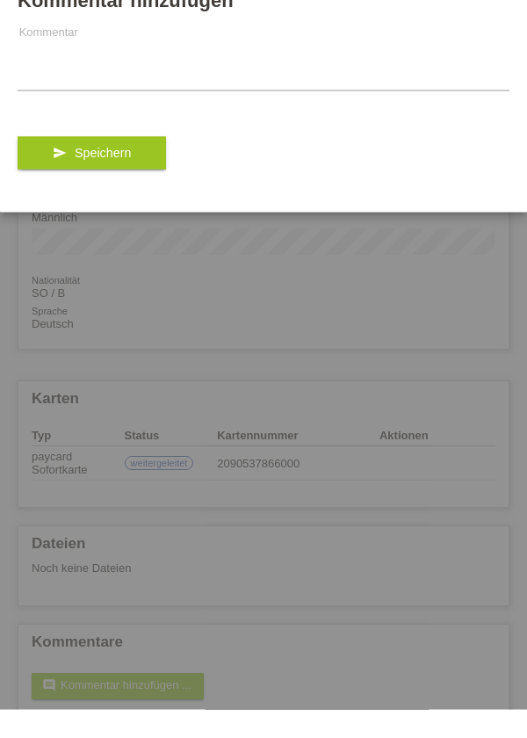
click at [443, 311] on div "Kommentar hinzufügen Kommentar send Speichern close" at bounding box center [263, 369] width 527 height 738
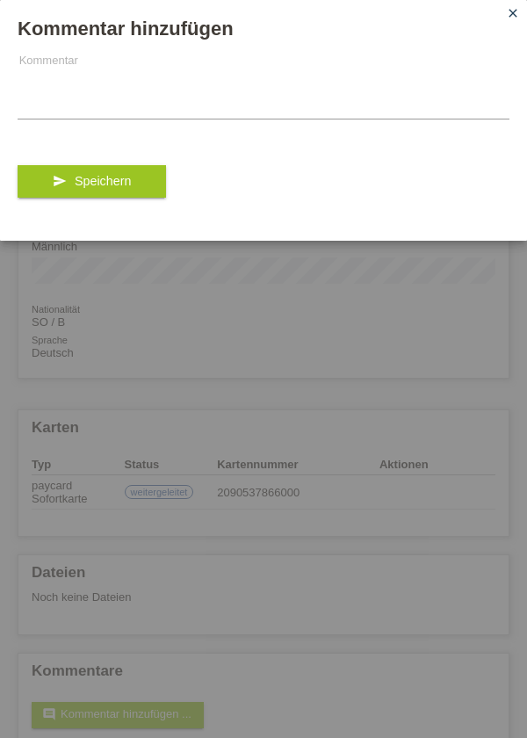
click at [504, 20] on link "close" at bounding box center [513, 14] width 23 height 20
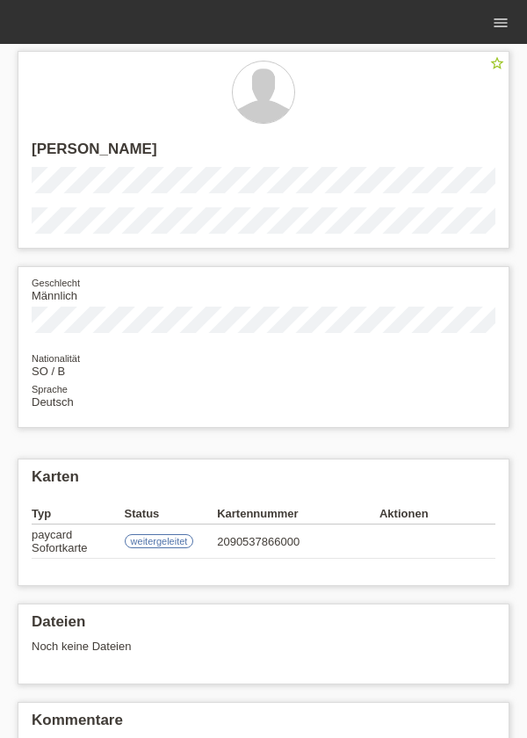
scroll to position [0, 0]
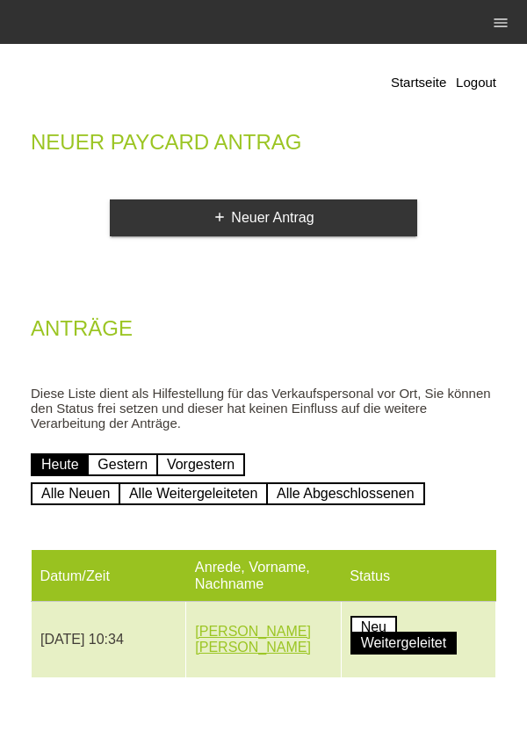
click at [211, 630] on link "[PERSON_NAME] [PERSON_NAME]" at bounding box center [253, 639] width 116 height 31
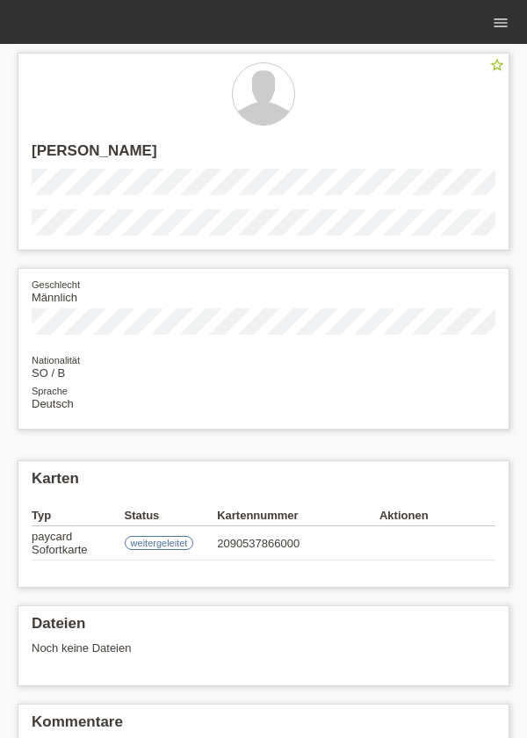
click at [2, 465] on div "star_border [PERSON_NAME] Geschlecht Männlich Nationalität SO / B Sprache Deuts…" at bounding box center [263, 434] width 527 height 780
click at [2, 708] on div "star_border Mohamud Sirad Abdiqani Geschlecht Männlich Nationalität SO / B Spra…" at bounding box center [263, 434] width 527 height 780
